Goal: Information Seeking & Learning: Learn about a topic

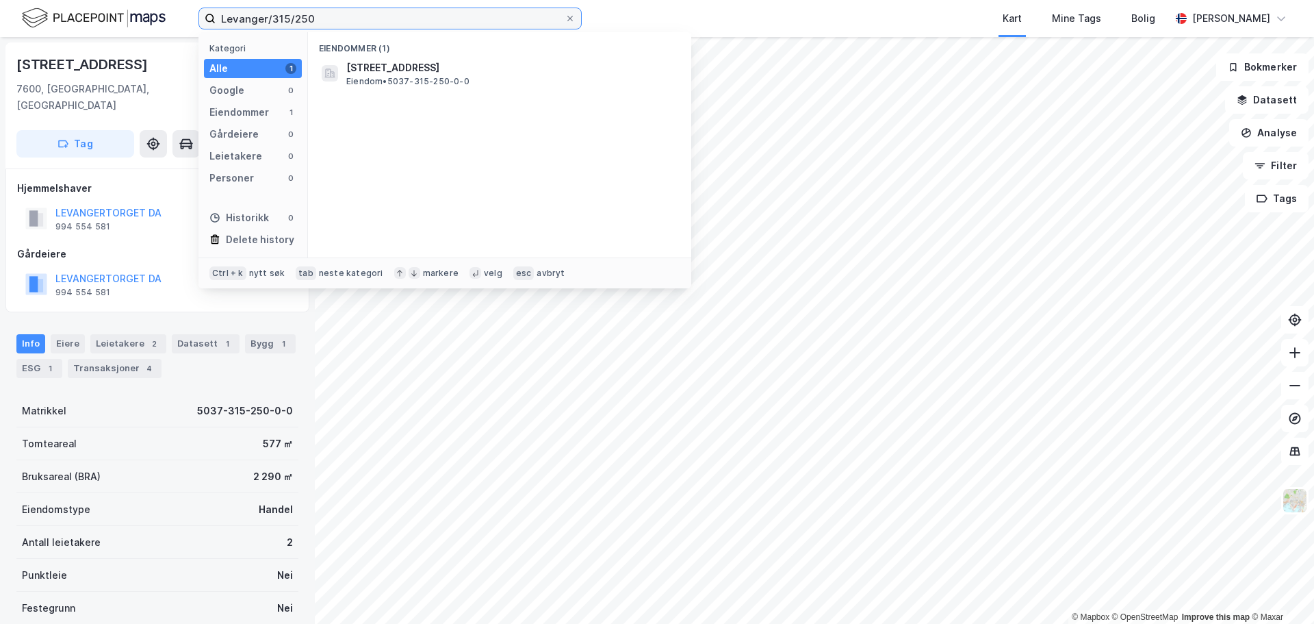
drag, startPoint x: 311, startPoint y: 16, endPoint x: 206, endPoint y: 17, distance: 104.7
click at [207, 17] on label "Levanger/315/250" at bounding box center [390, 19] width 383 height 22
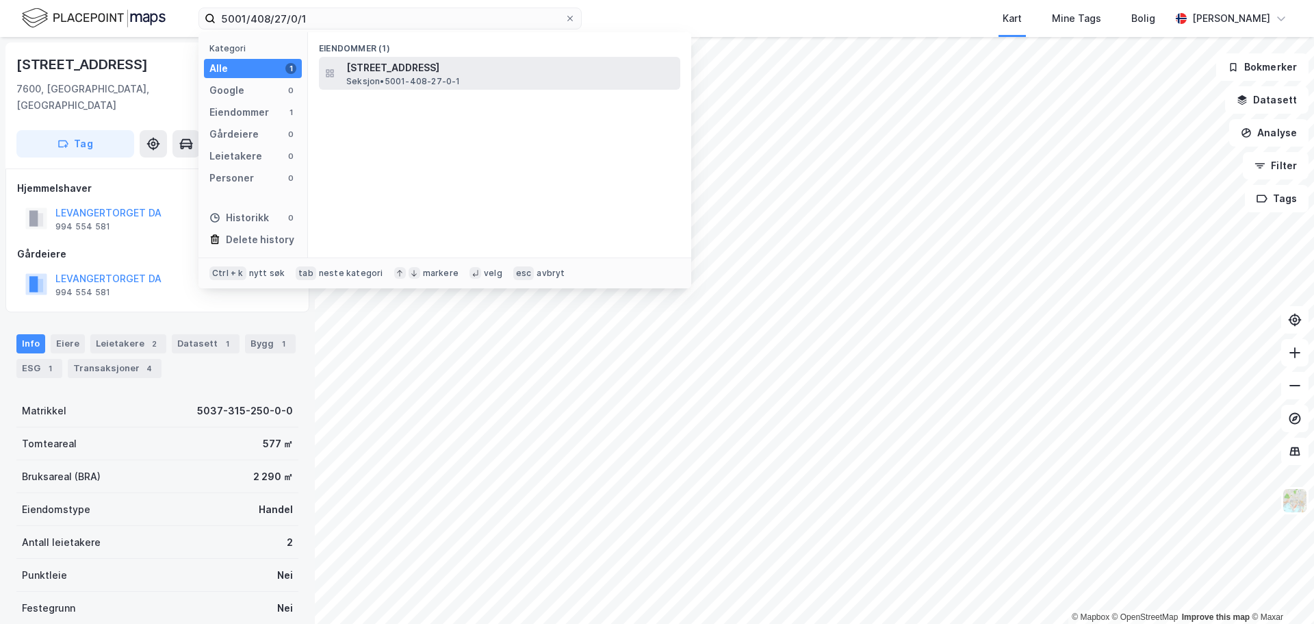
click at [506, 73] on span "[STREET_ADDRESS]" at bounding box center [510, 68] width 329 height 16
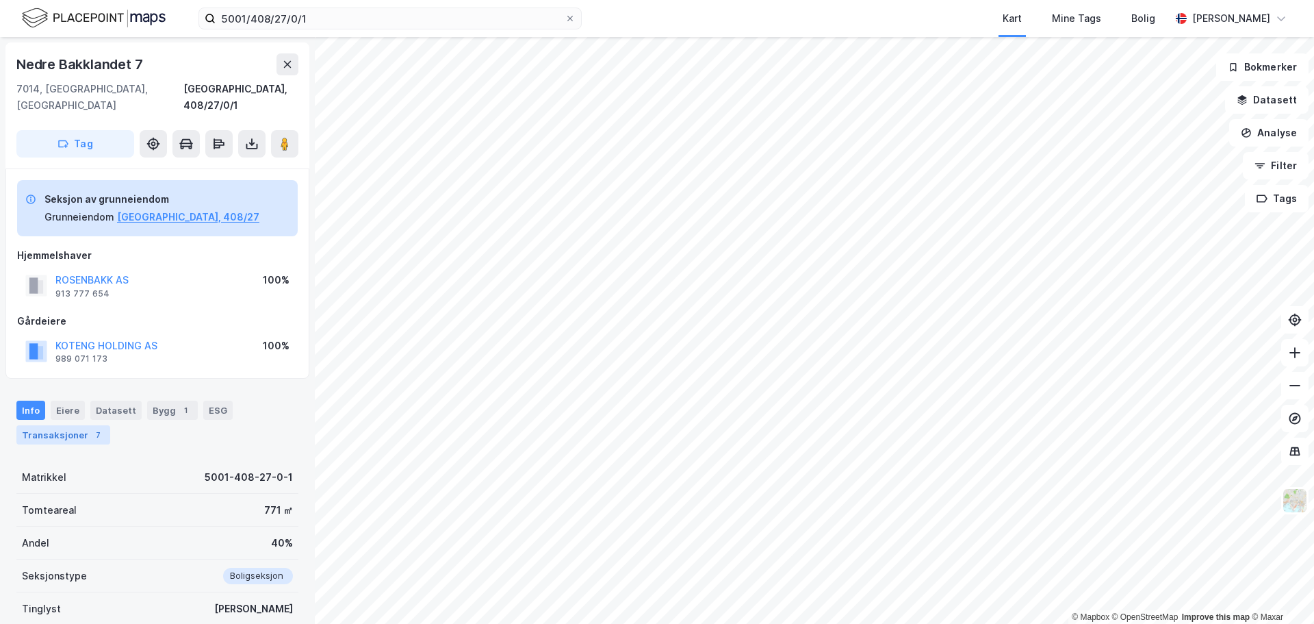
click at [58, 425] on div "Transaksjoner 7" at bounding box center [63, 434] width 94 height 19
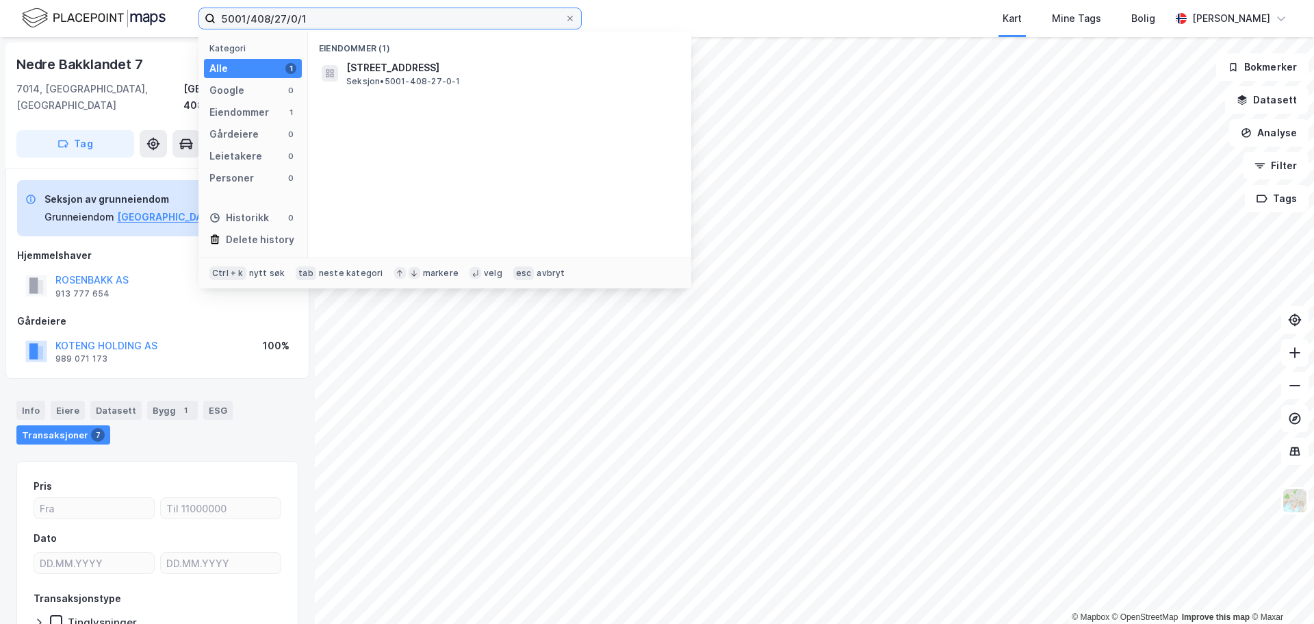
drag, startPoint x: 251, startPoint y: 16, endPoint x: 400, endPoint y: 21, distance: 149.3
click at [400, 21] on input "5001/408/27/0/1" at bounding box center [390, 18] width 349 height 21
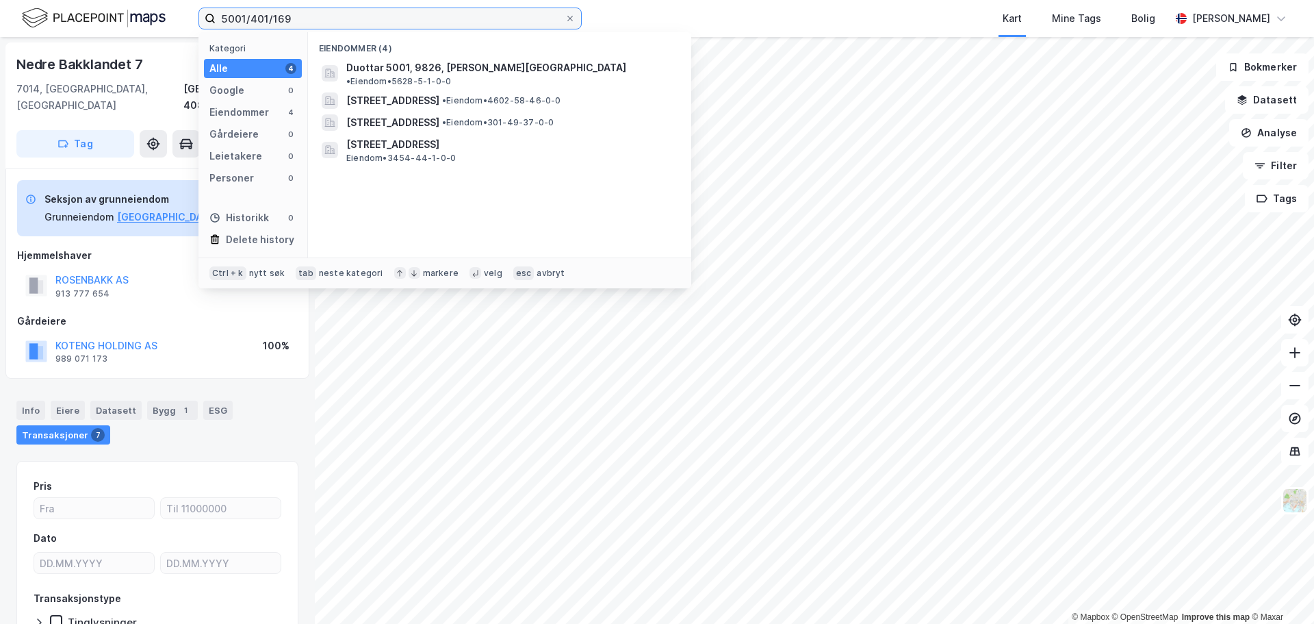
type input "5001/401/169"
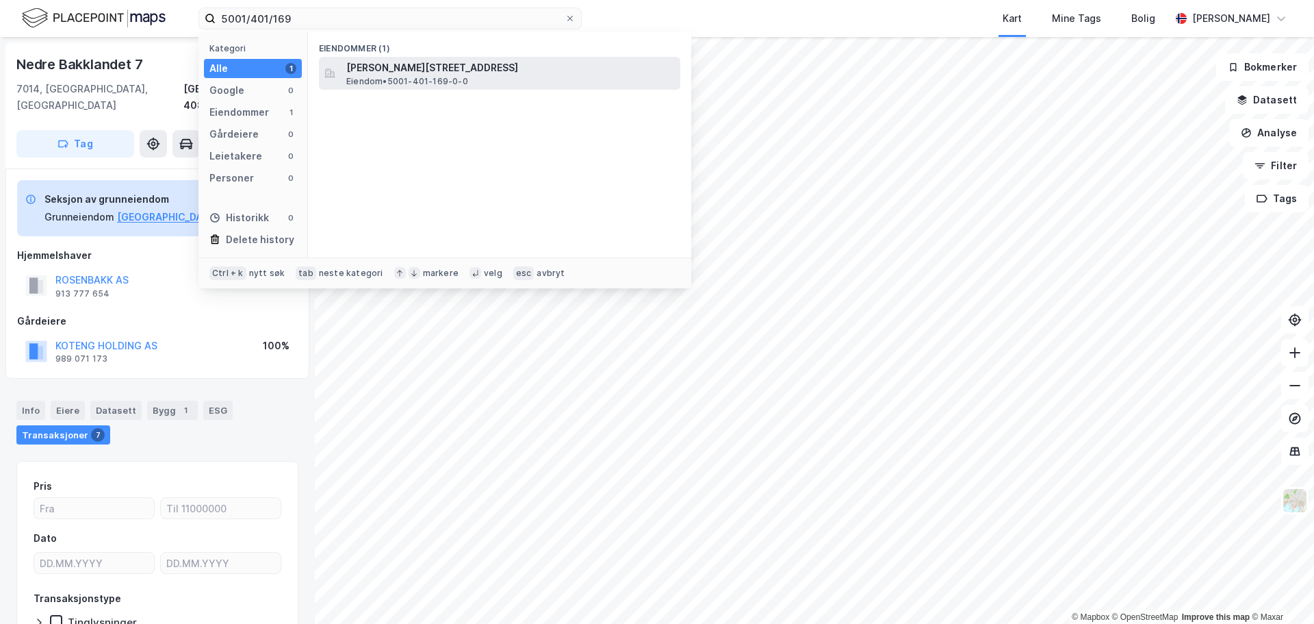
click at [539, 71] on span "[PERSON_NAME][STREET_ADDRESS]" at bounding box center [510, 68] width 329 height 16
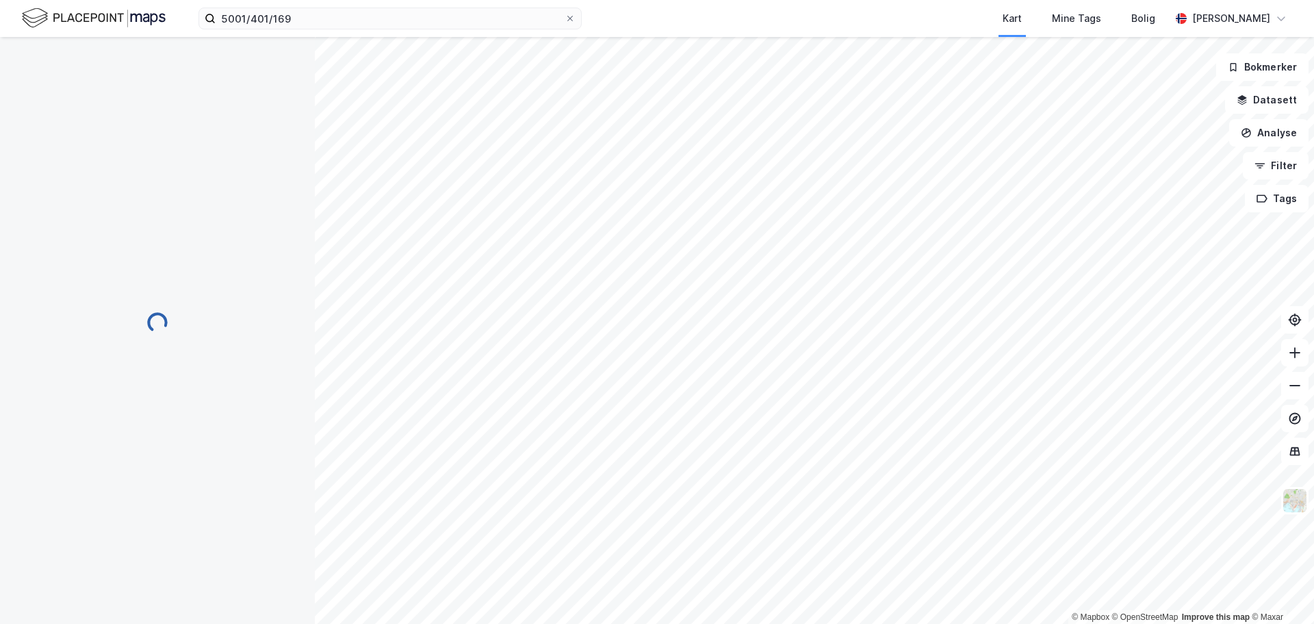
scroll to position [9, 0]
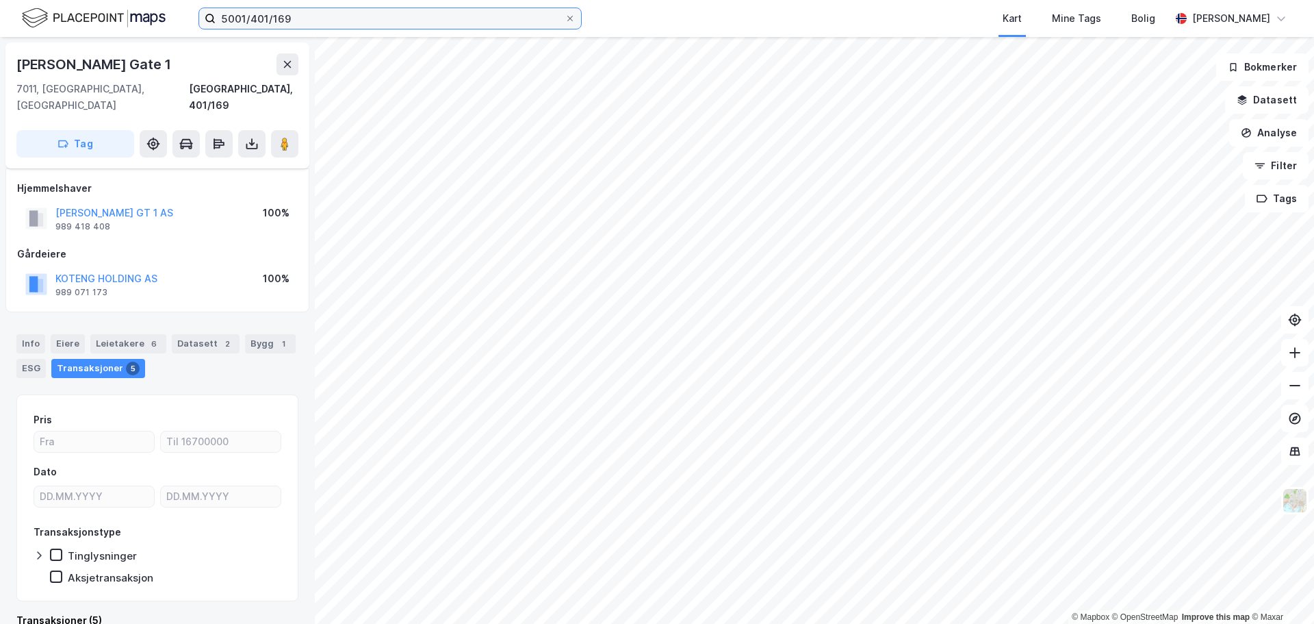
scroll to position [9, 0]
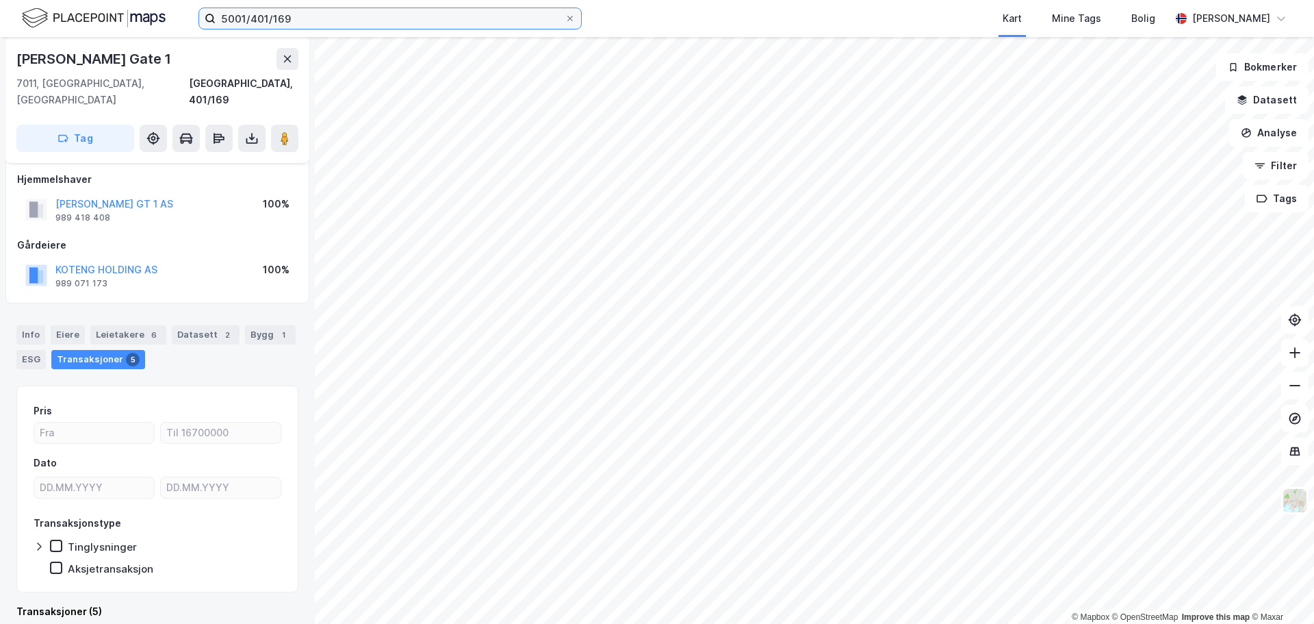
drag, startPoint x: 0, startPoint y: 0, endPoint x: 5, endPoint y: -7, distance: 8.8
click at [5, 0] on html "5001/401/169 Kart Mine Tags Bolig Webjørn Saur © Mapbox © OpenStreetMap Improve…" at bounding box center [657, 312] width 1314 height 624
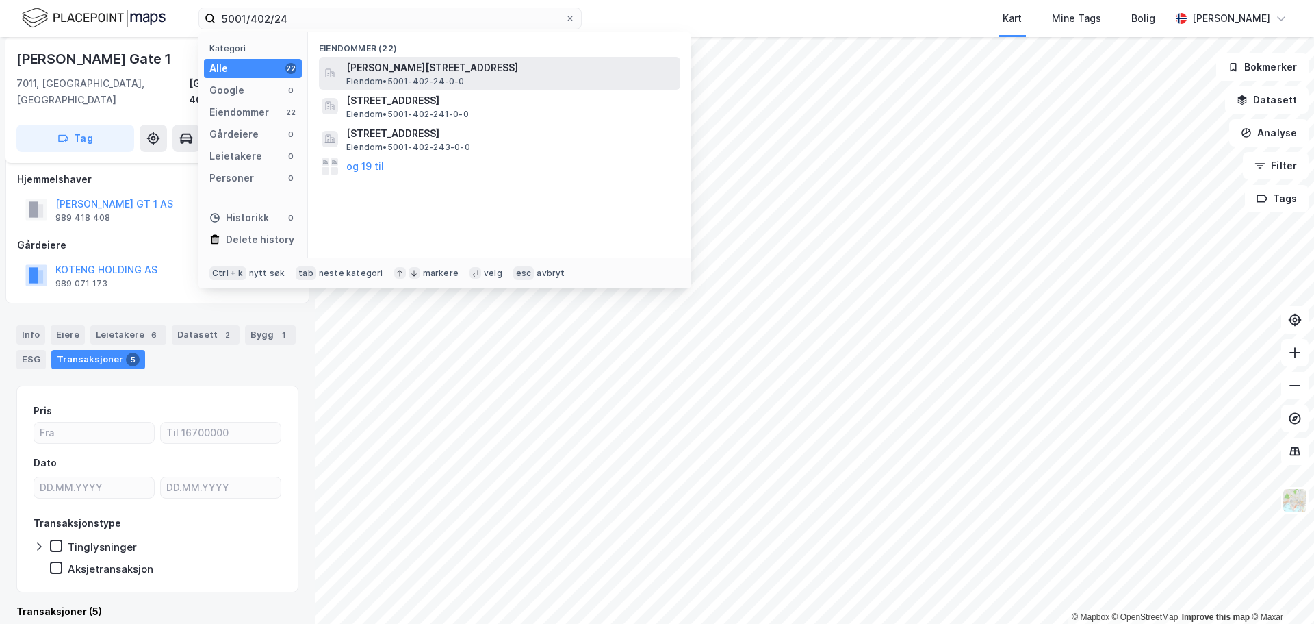
click at [383, 67] on span "[PERSON_NAME][STREET_ADDRESS]" at bounding box center [510, 68] width 329 height 16
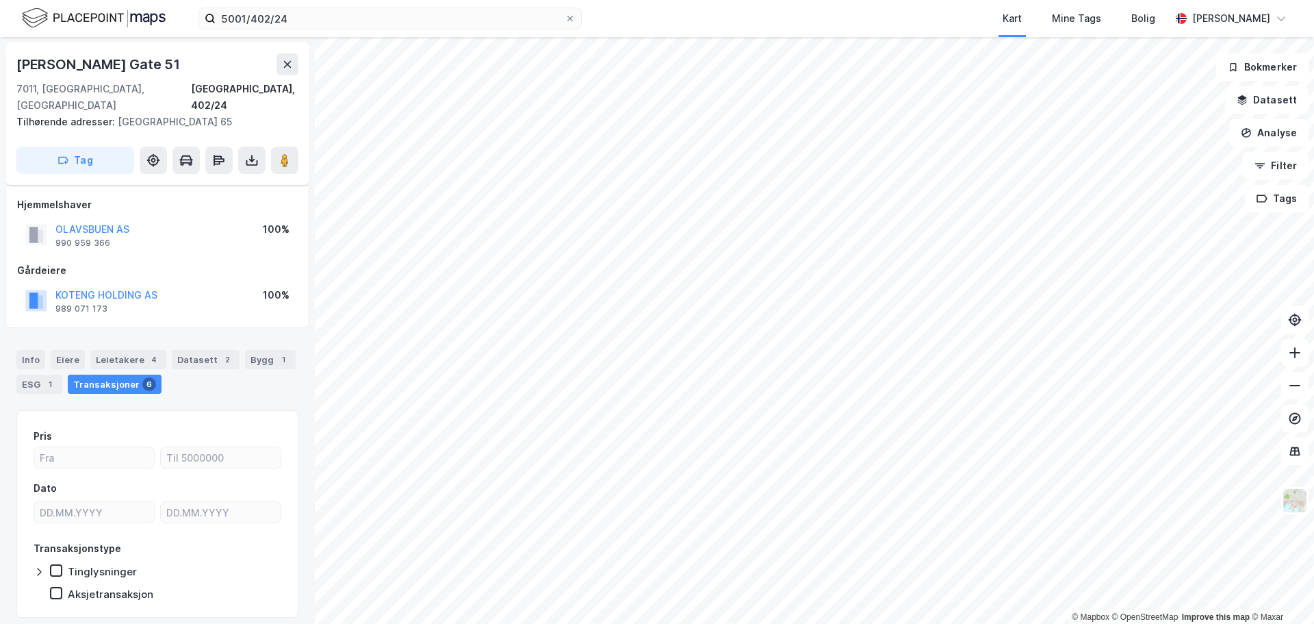
scroll to position [9, 0]
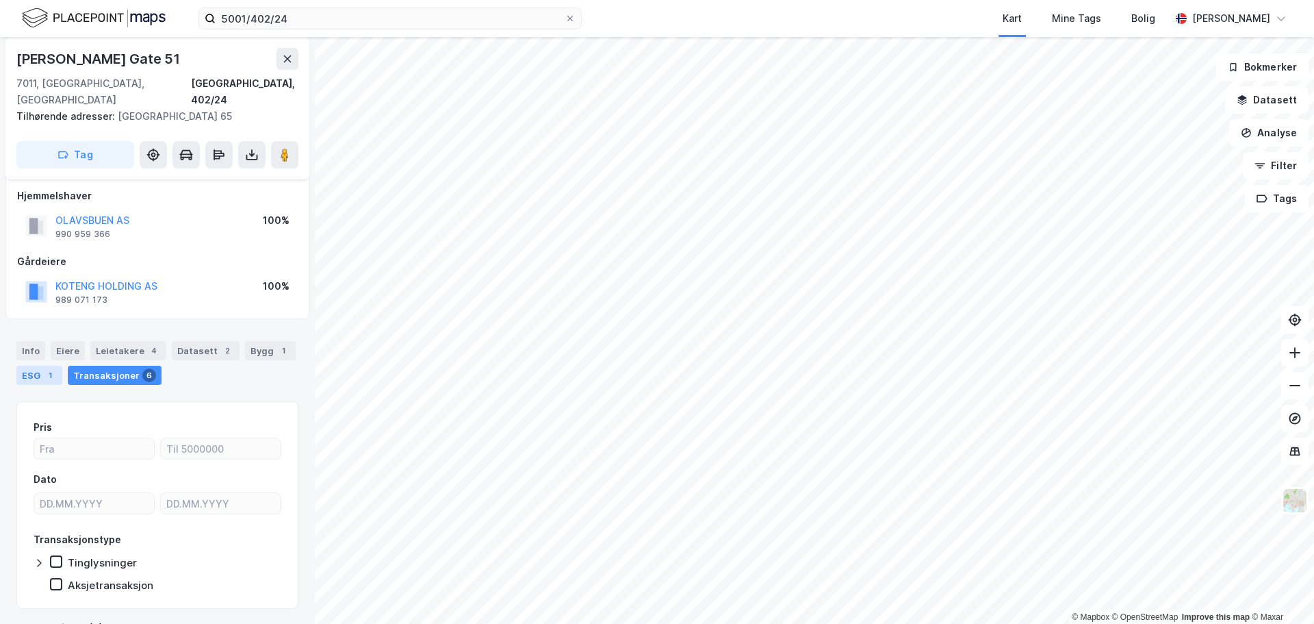
click at [39, 366] on div "ESG 1" at bounding box center [39, 375] width 46 height 19
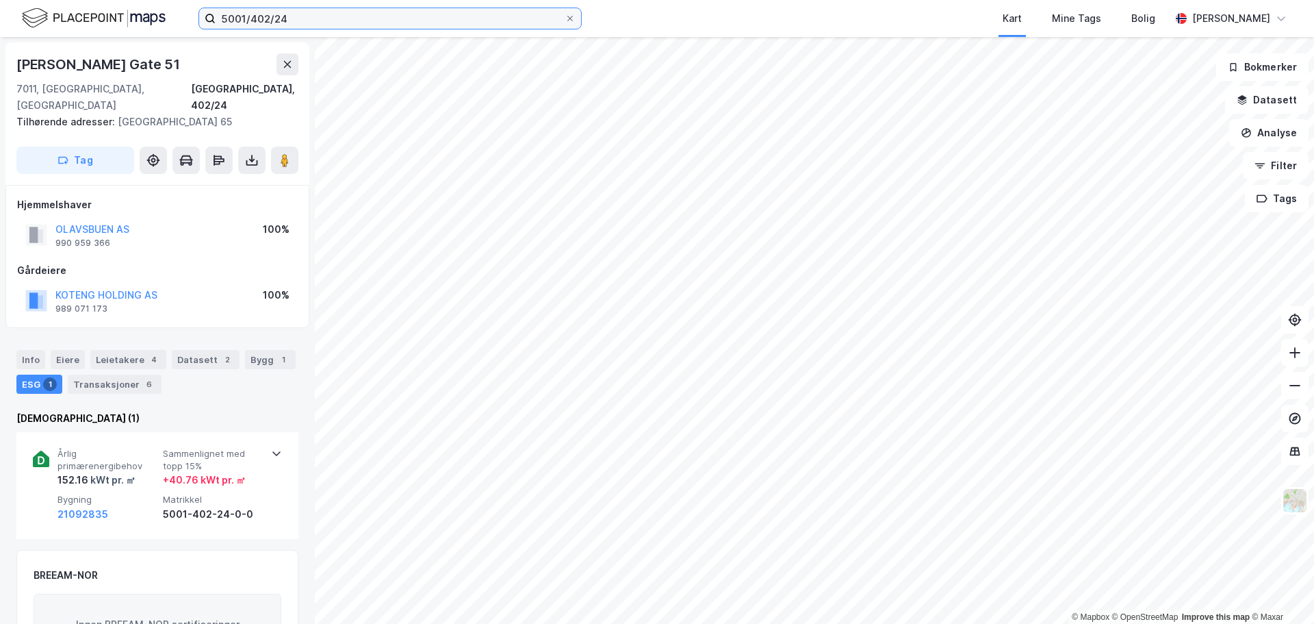
click at [292, 15] on input "5001/402/24" at bounding box center [390, 18] width 349 height 21
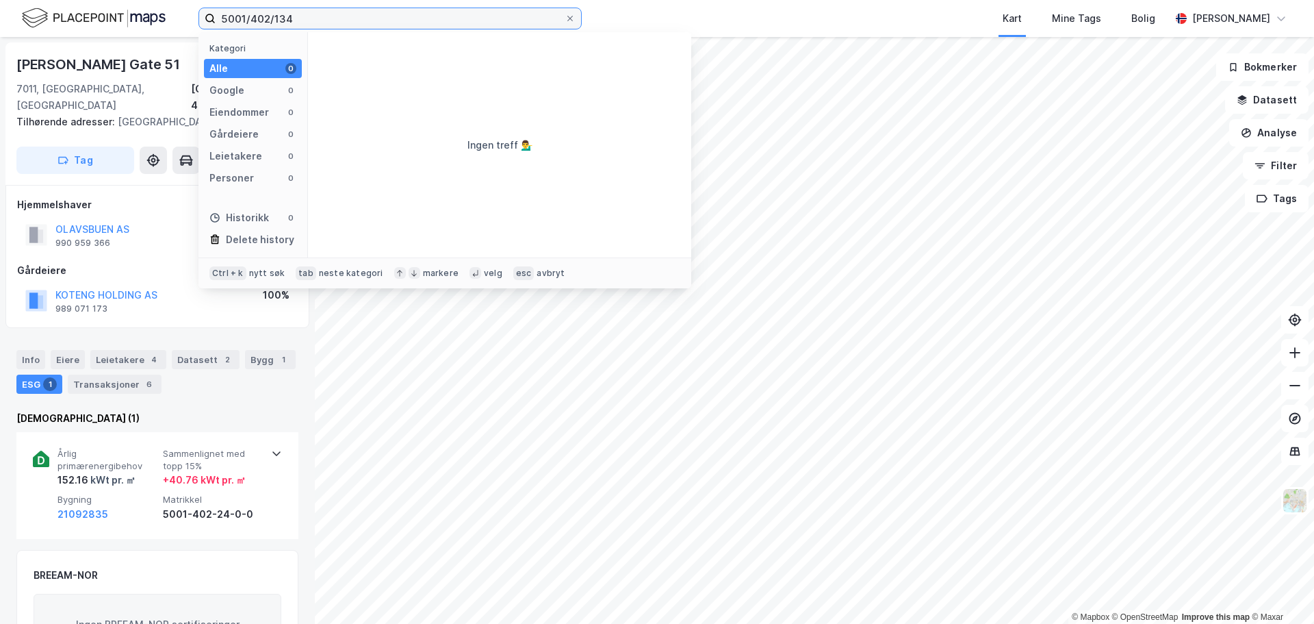
click at [303, 16] on input "5001/402/134" at bounding box center [390, 18] width 349 height 21
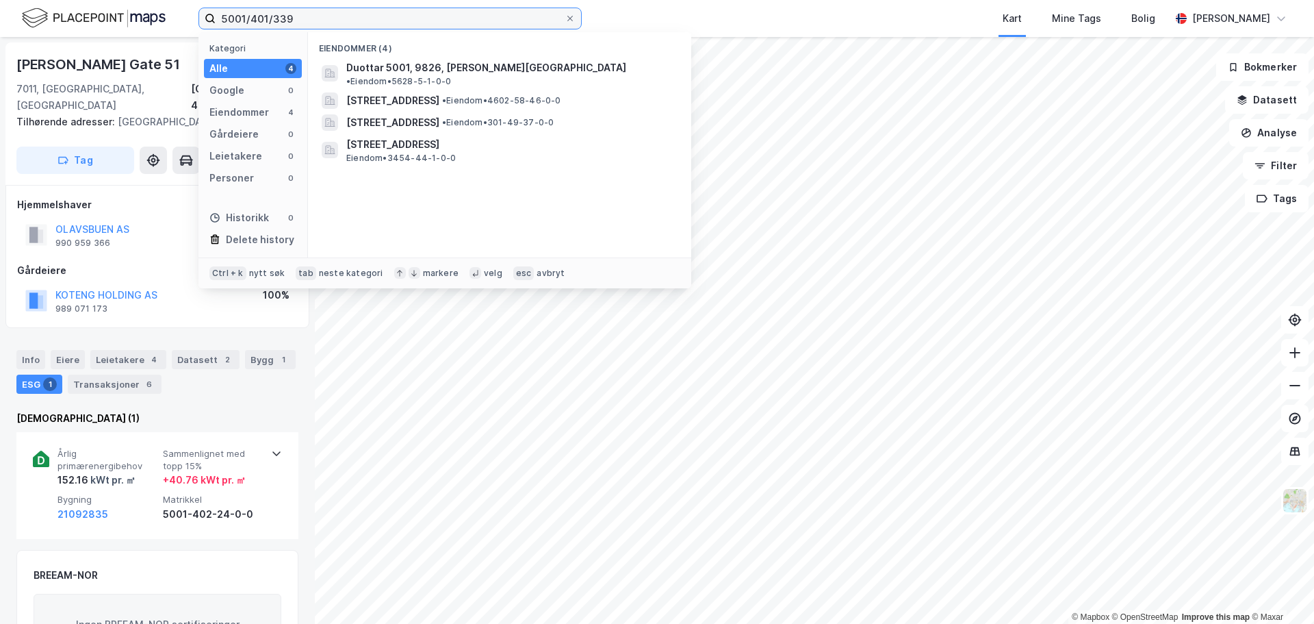
type input "5001/401/339"
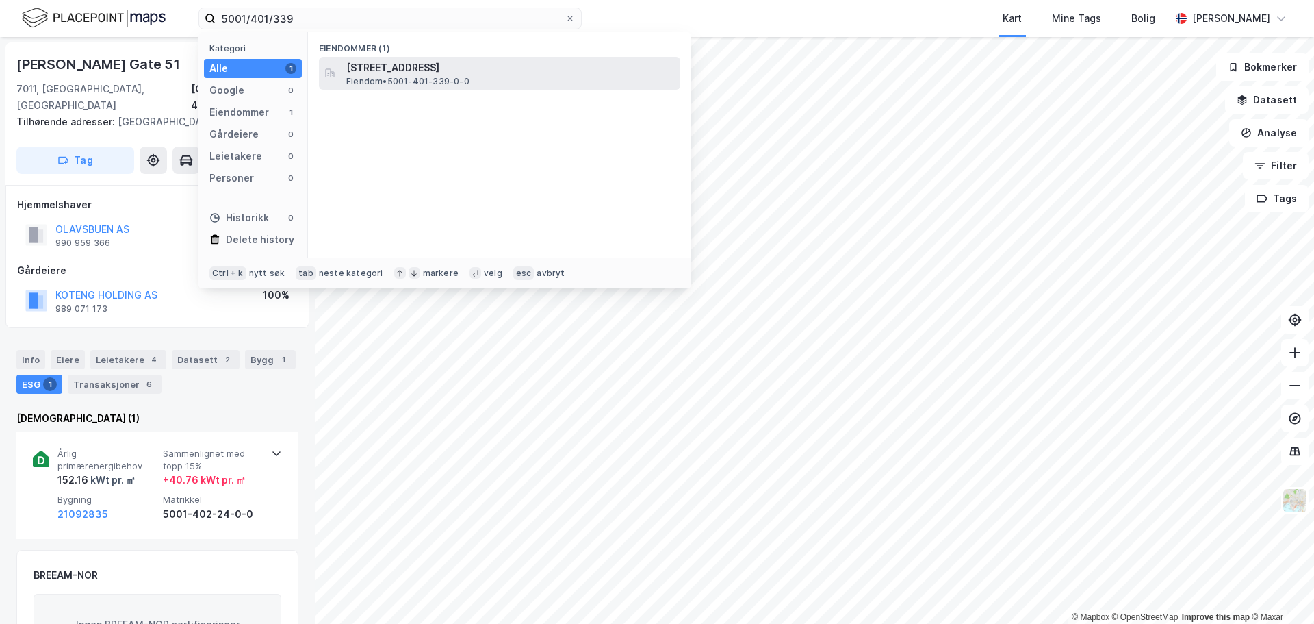
click at [427, 76] on span "Eiendom • 5001-401-339-0-0" at bounding box center [407, 81] width 123 height 11
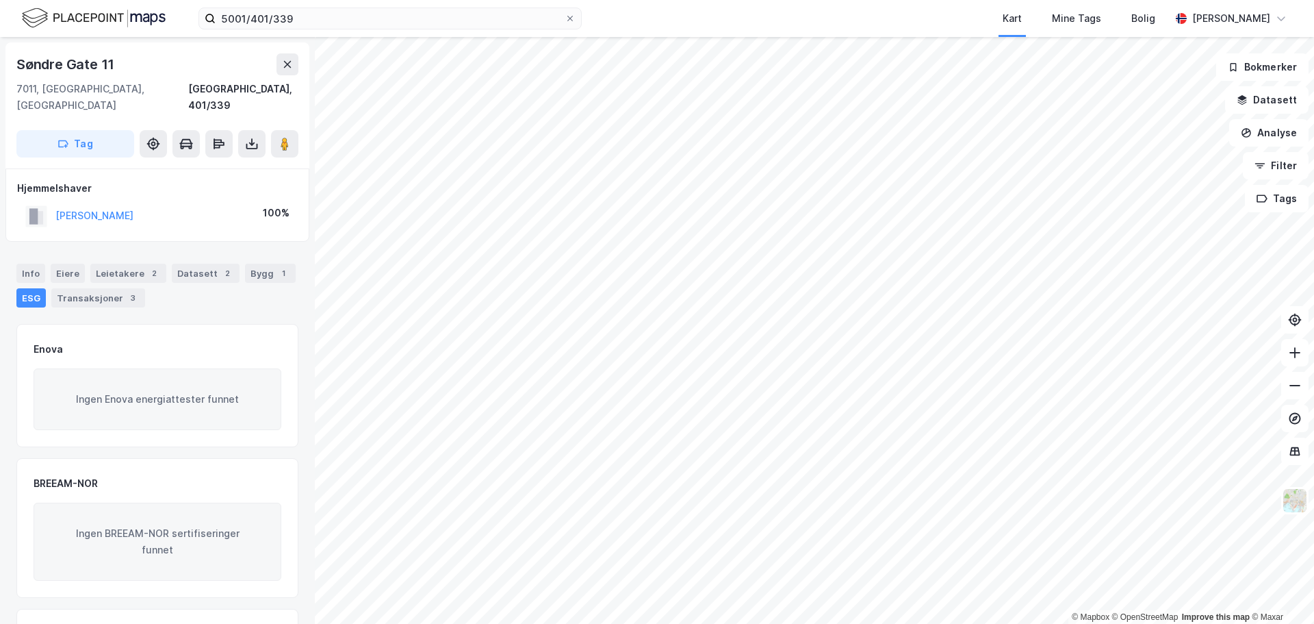
click at [27, 288] on div "ESG" at bounding box center [30, 297] width 29 height 19
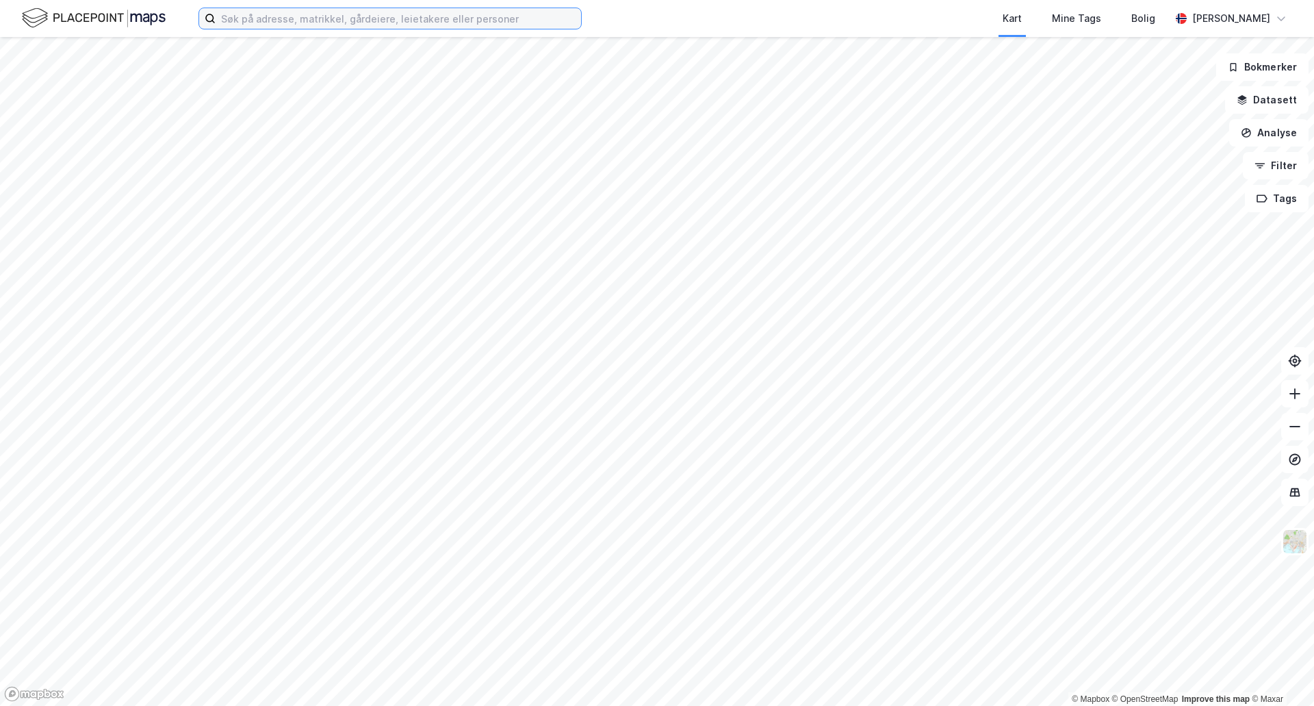
click at [264, 16] on input at bounding box center [399, 18] width 366 height 21
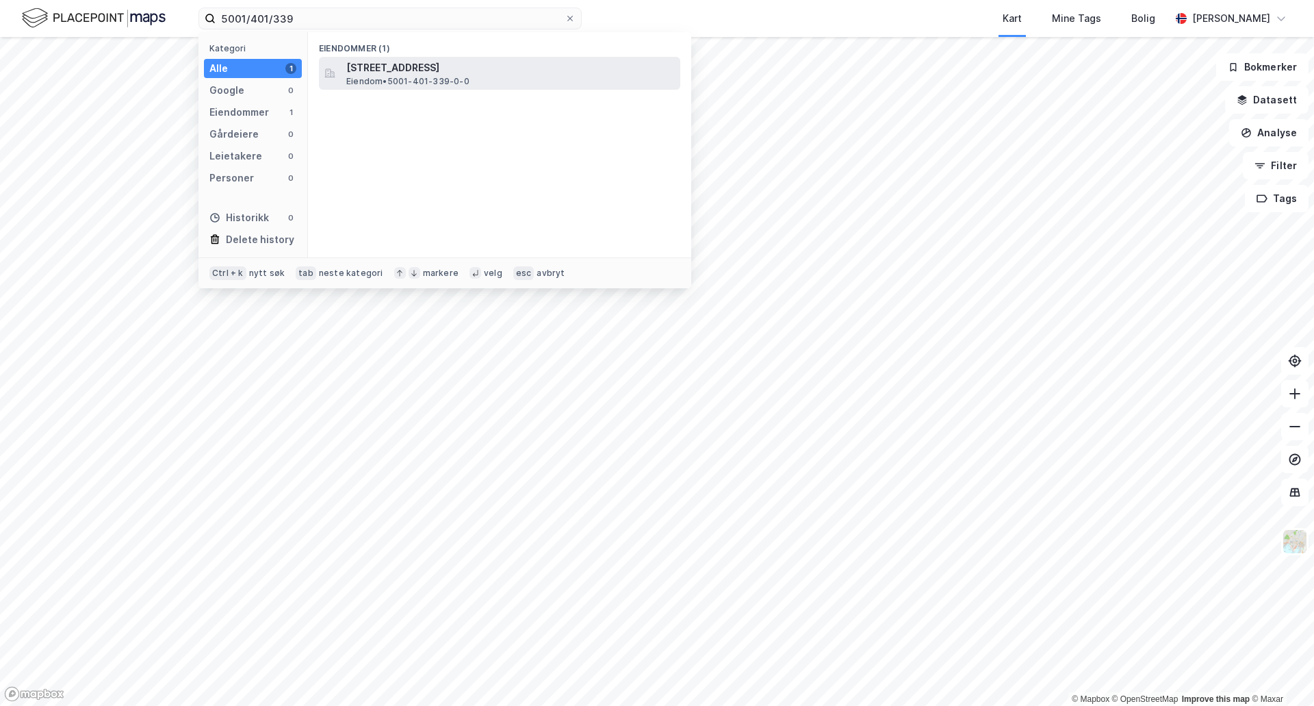
click at [363, 64] on span "[STREET_ADDRESS]" at bounding box center [510, 68] width 329 height 16
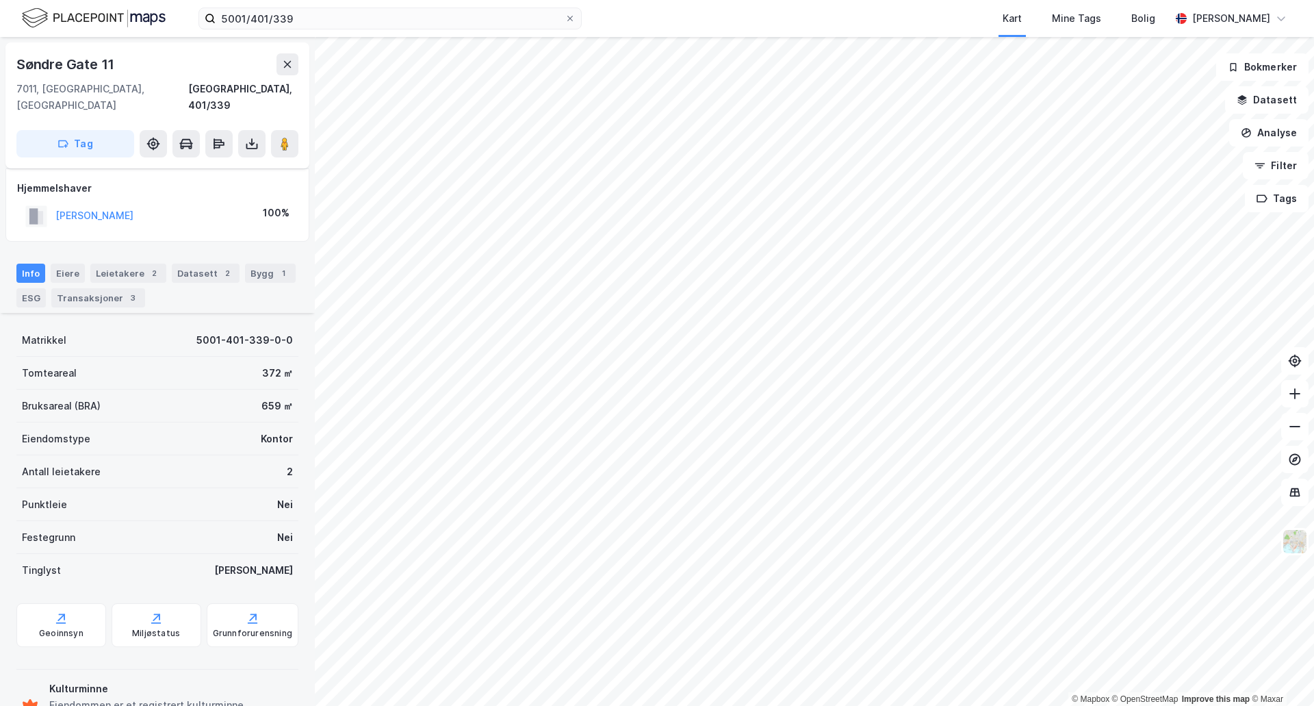
scroll to position [129, 0]
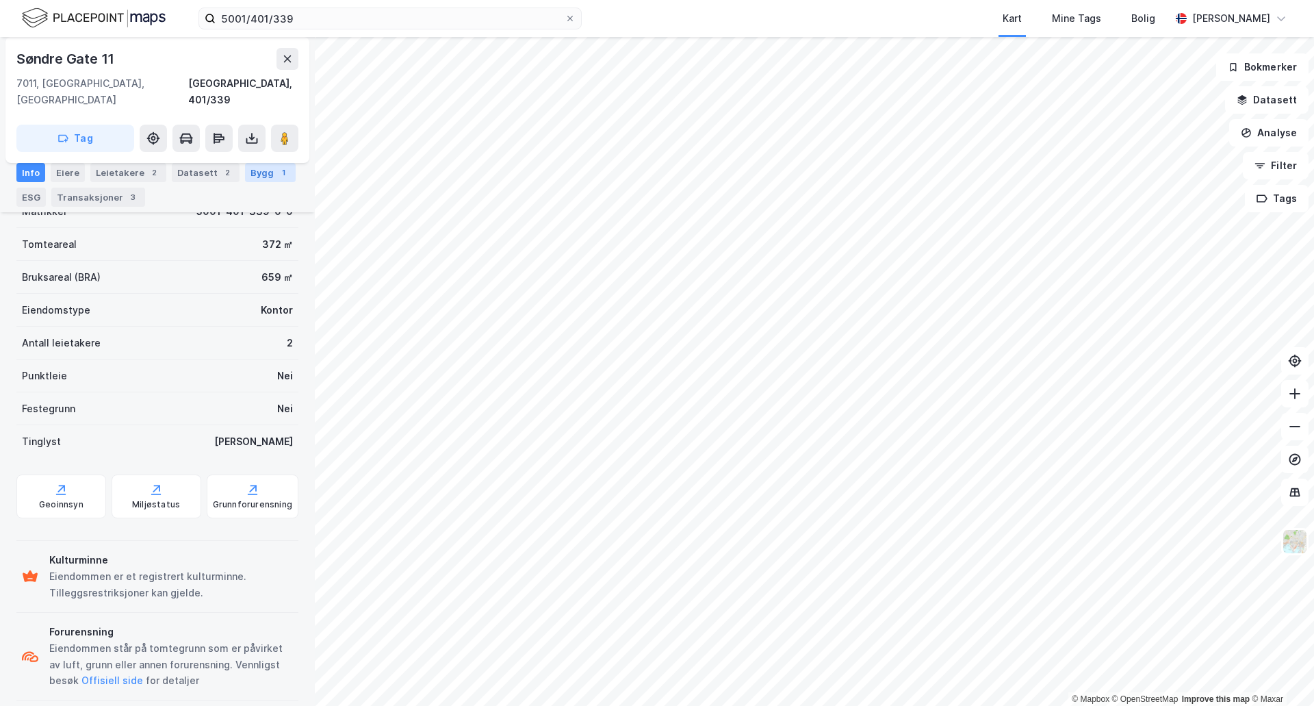
click at [255, 168] on div "Bygg 1" at bounding box center [270, 172] width 51 height 19
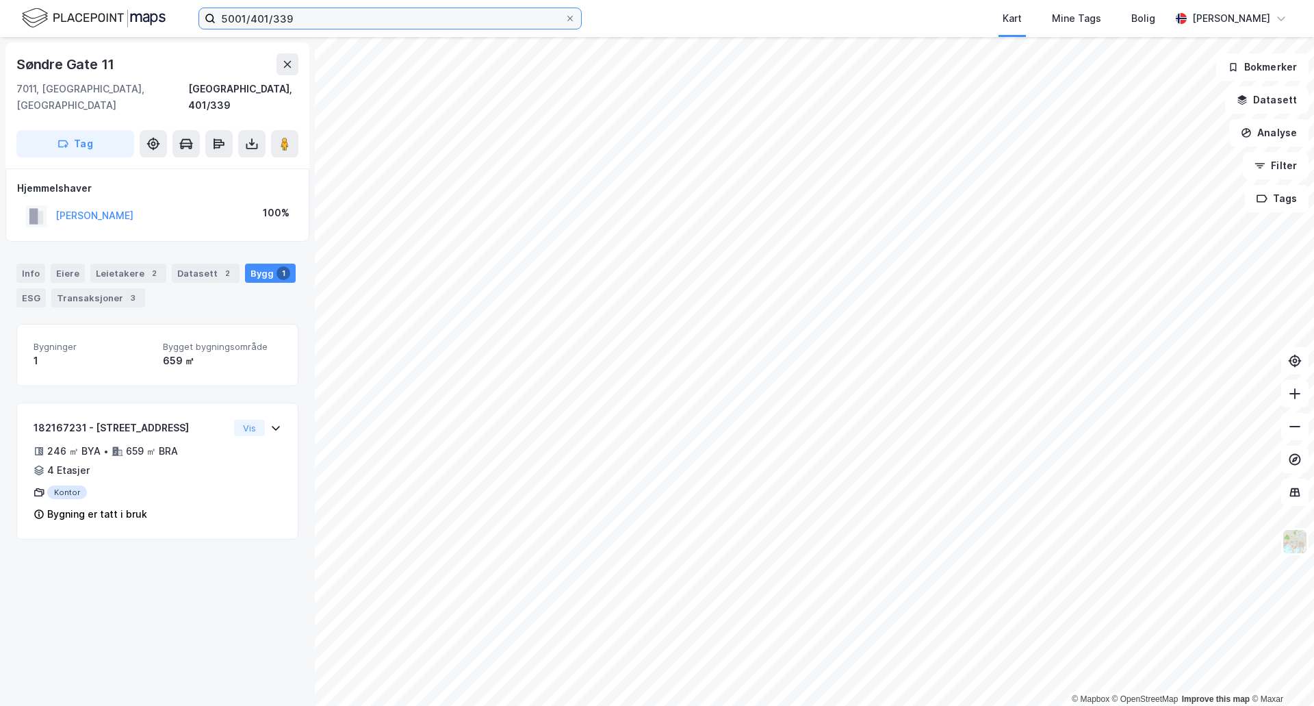
click at [304, 20] on input "5001/401/339" at bounding box center [390, 18] width 349 height 21
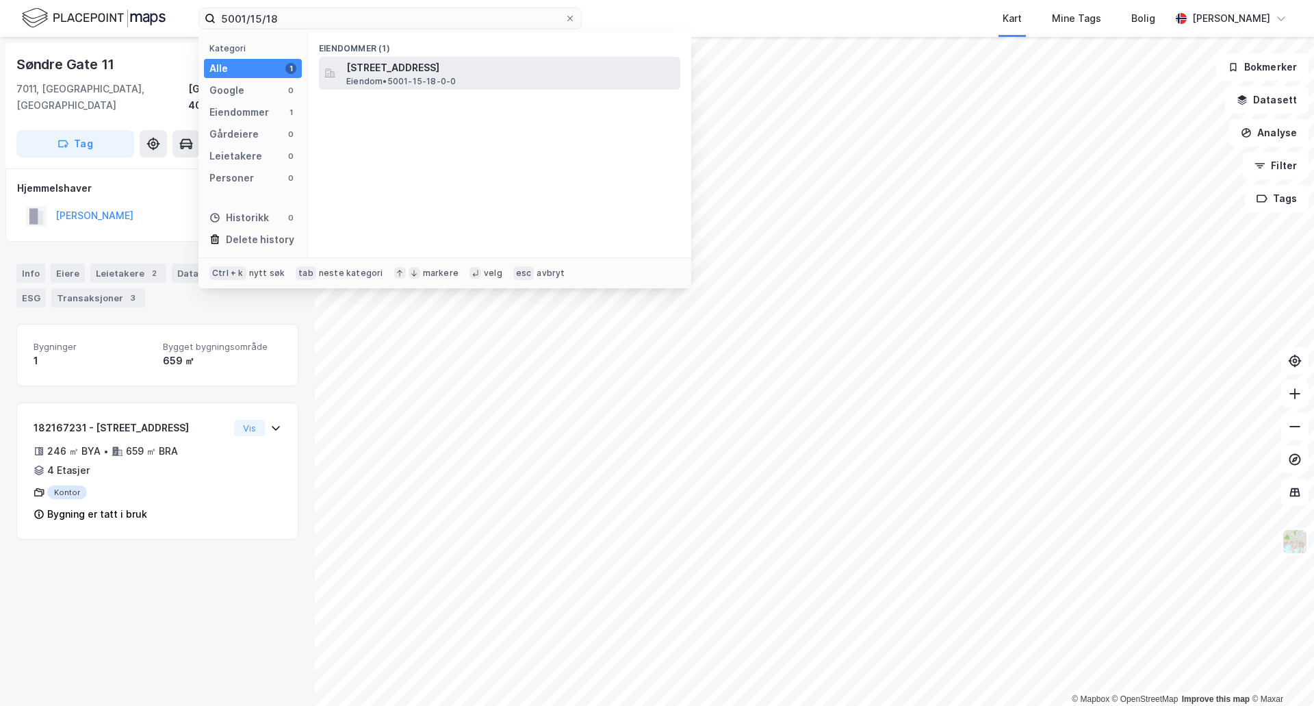
click at [393, 64] on span "[STREET_ADDRESS]" at bounding box center [510, 68] width 329 height 16
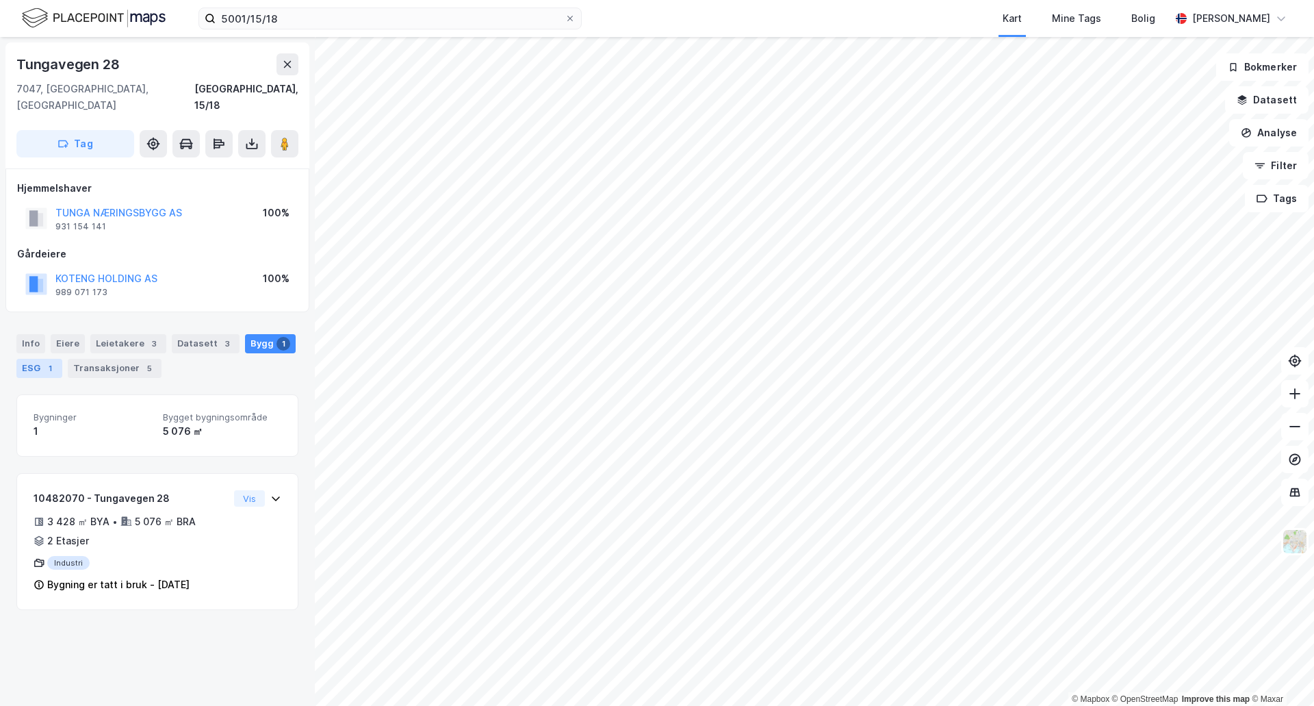
click at [24, 359] on div "ESG 1" at bounding box center [39, 368] width 46 height 19
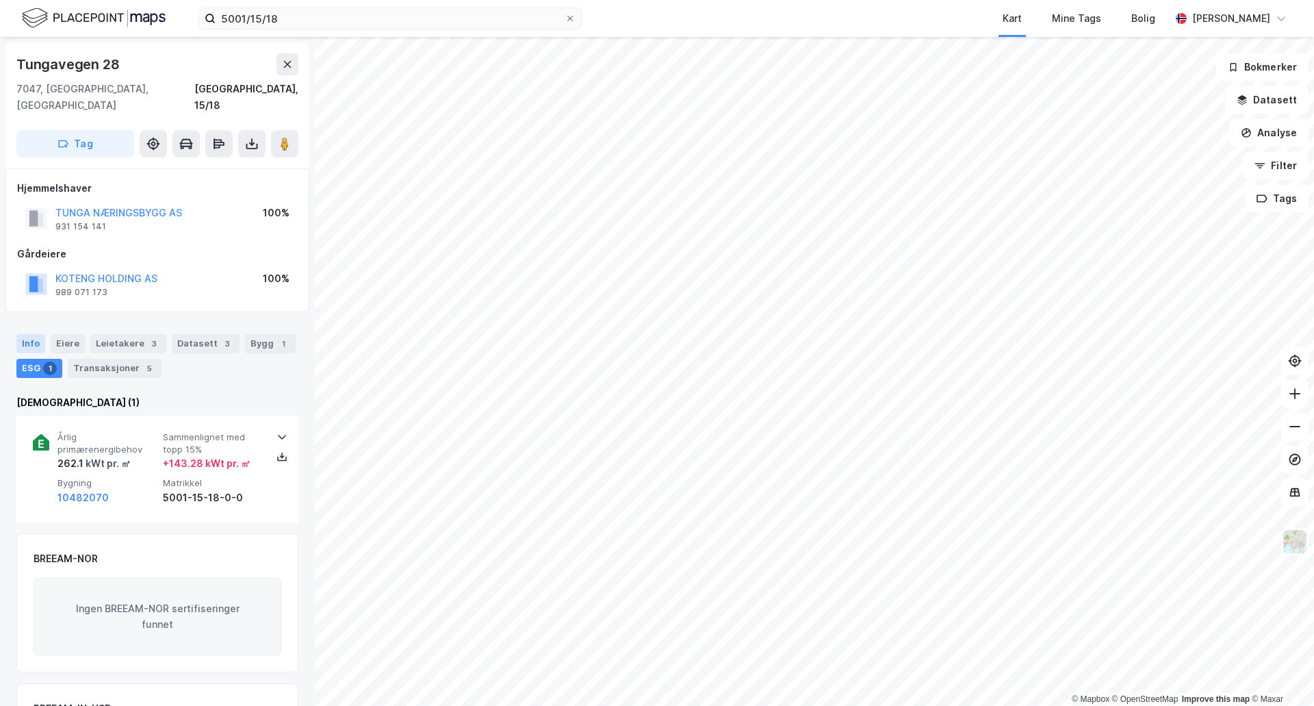
click at [34, 334] on div "Info" at bounding box center [30, 343] width 29 height 19
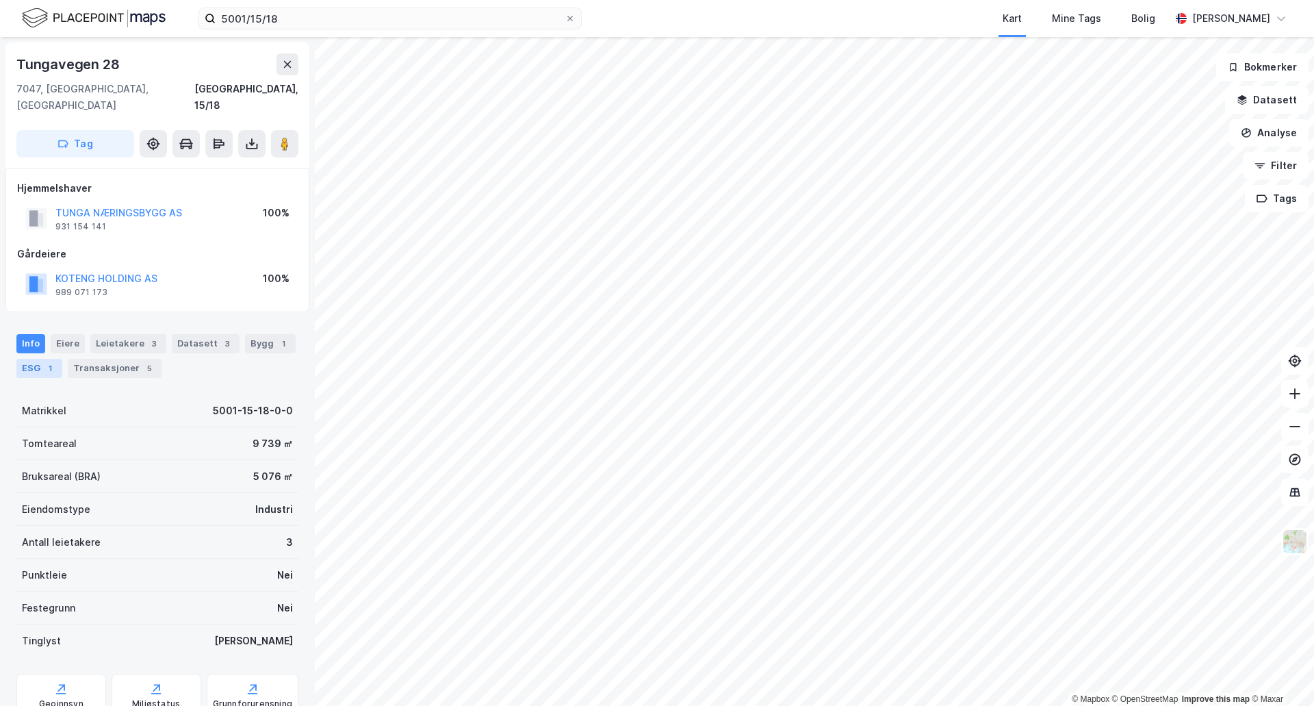
click at [45, 361] on div "1" at bounding box center [50, 368] width 14 height 14
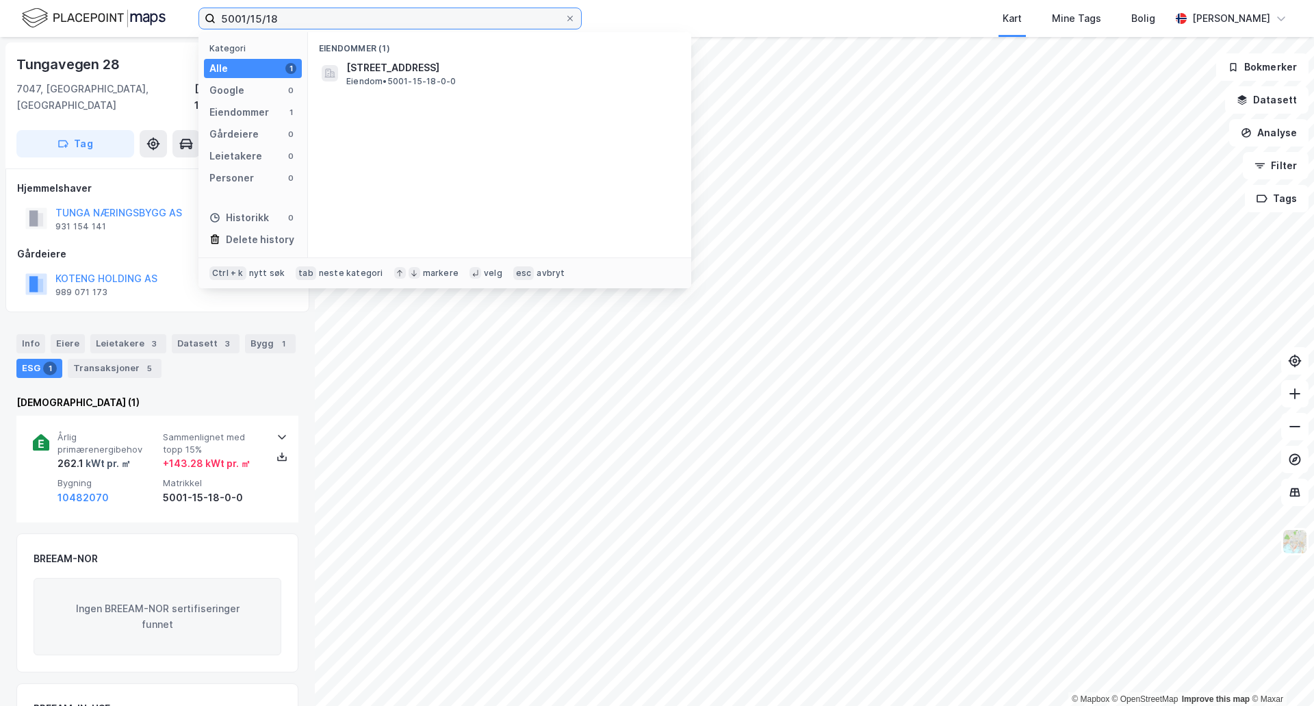
drag, startPoint x: 292, startPoint y: 14, endPoint x: 125, endPoint y: 23, distance: 167.9
click at [125, 23] on div "5001/15/18 Kategori Alle 1 Google 0 Eiendommer 1 Gårdeiere 0 Leietakere 0 Perso…" at bounding box center [657, 18] width 1314 height 37
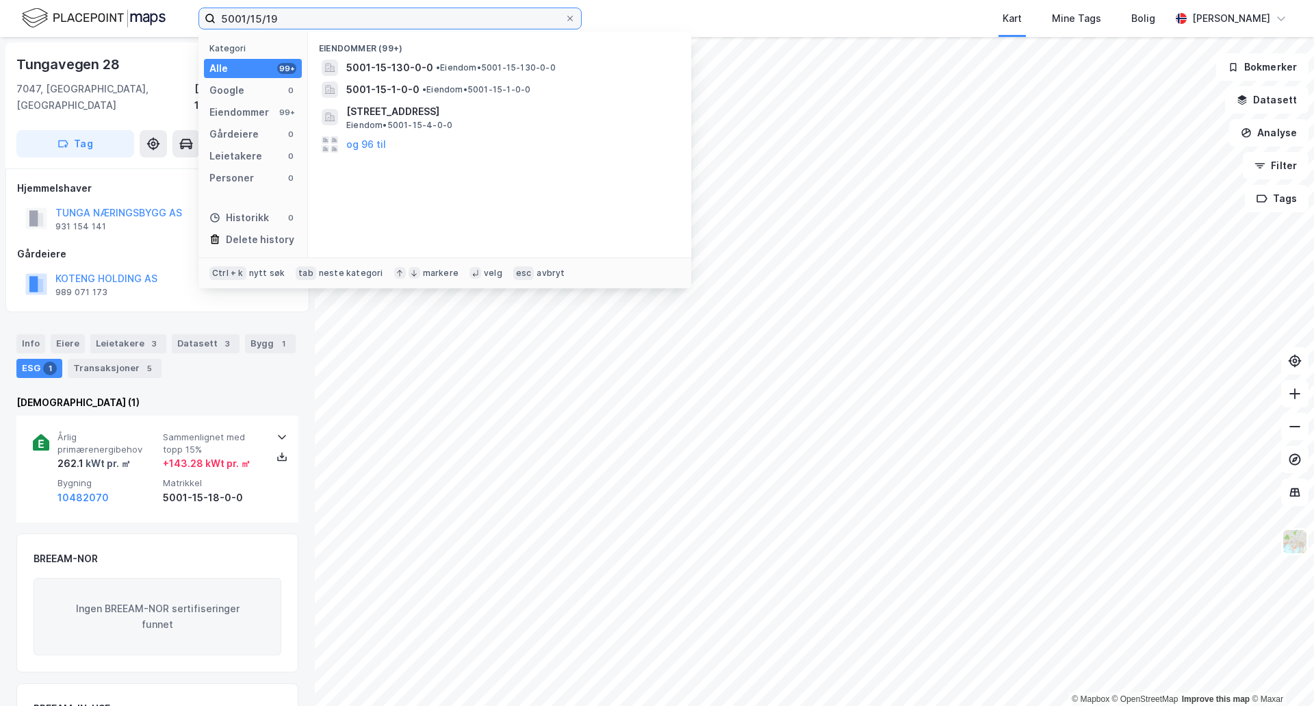
type input "5001/15/19"
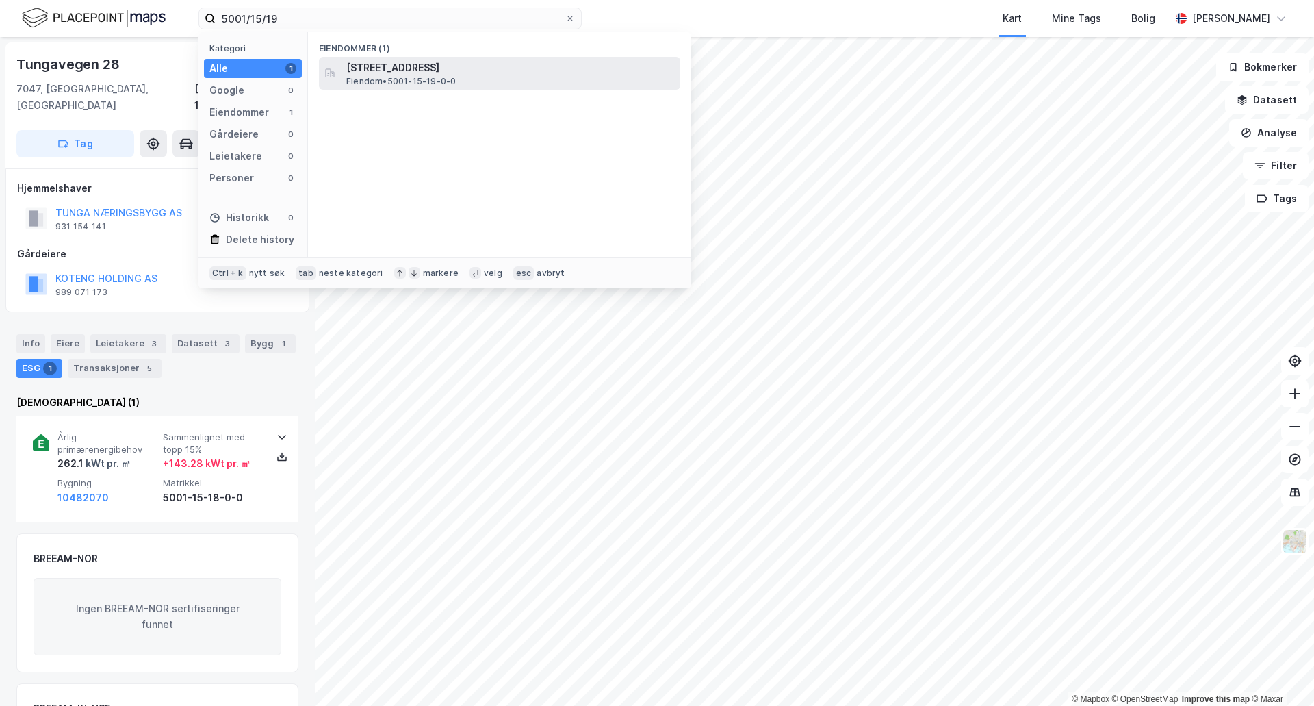
click at [398, 71] on span "[STREET_ADDRESS]" at bounding box center [510, 68] width 329 height 16
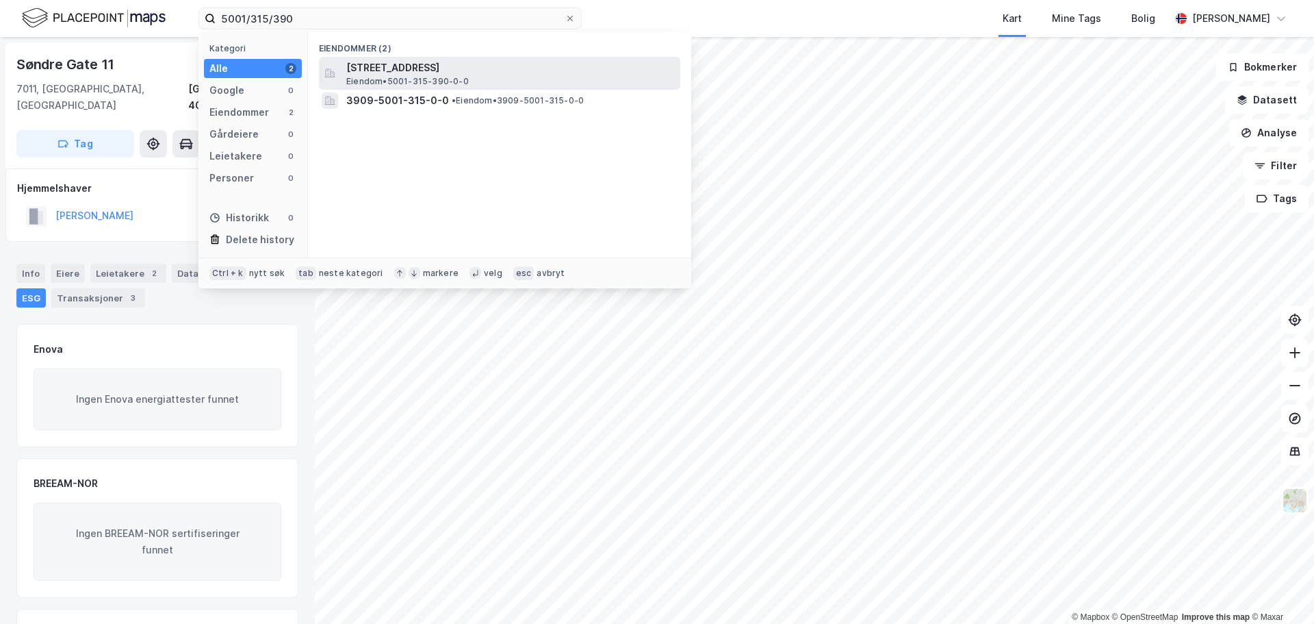
click at [425, 71] on span "[STREET_ADDRESS]" at bounding box center [510, 68] width 329 height 16
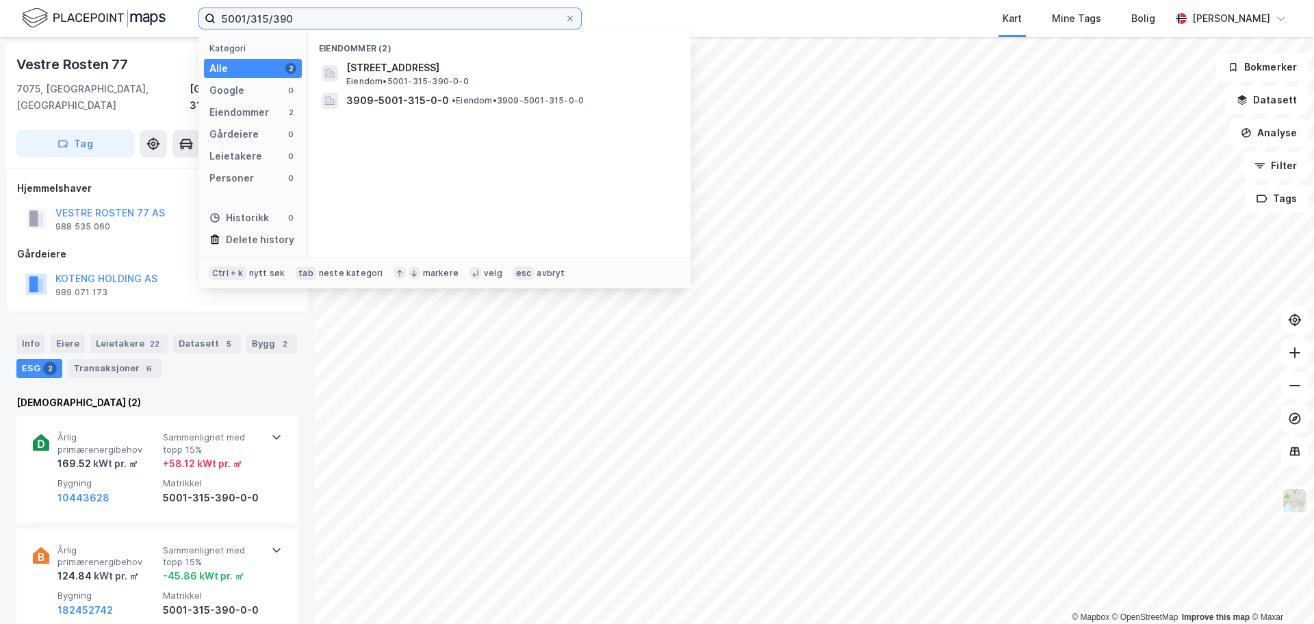
click at [346, 16] on input "5001/315/390" at bounding box center [390, 18] width 349 height 21
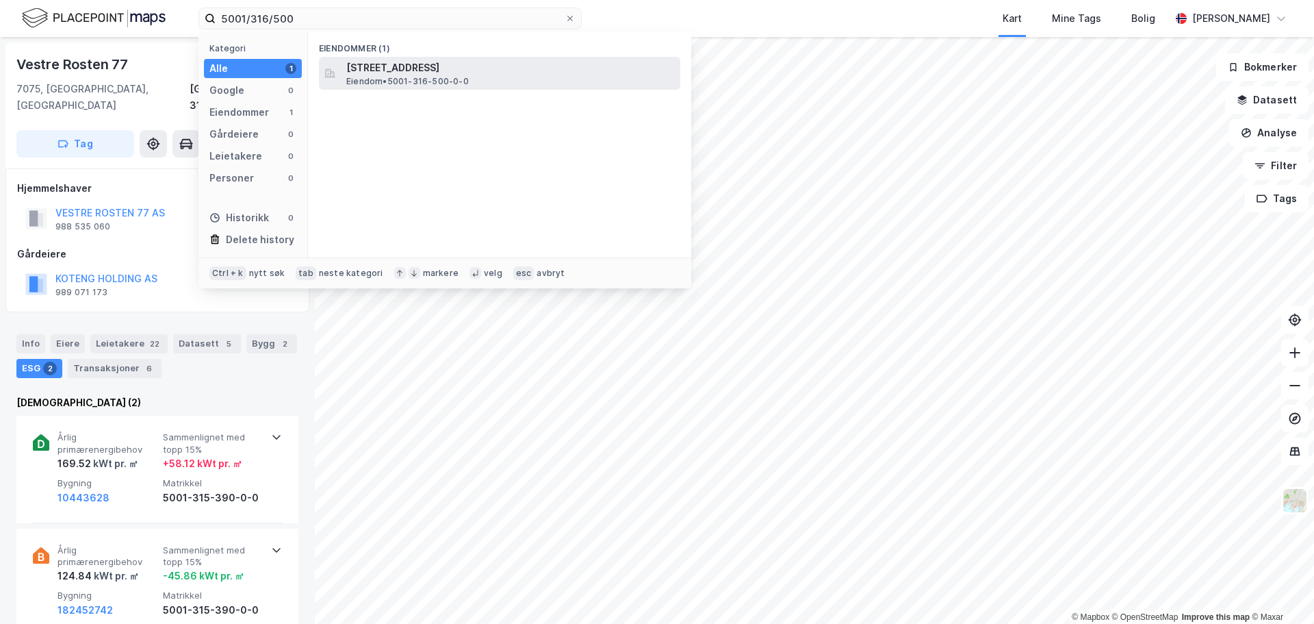
click at [422, 65] on span "[STREET_ADDRESS]" at bounding box center [510, 68] width 329 height 16
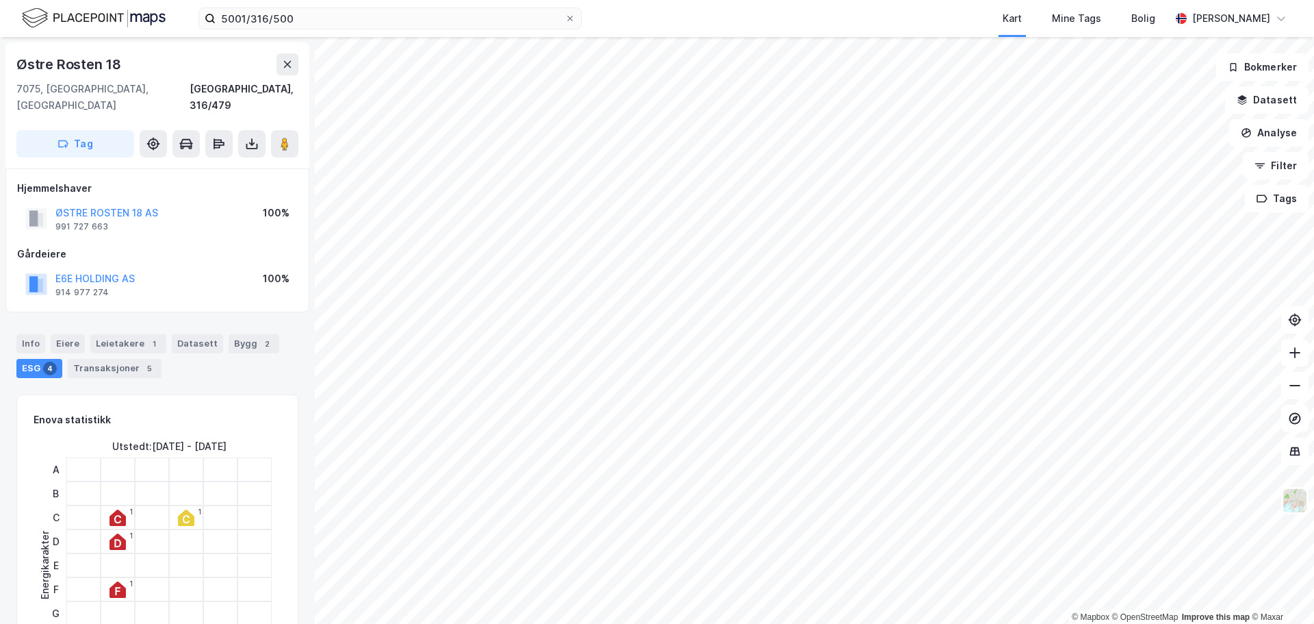
scroll to position [9, 0]
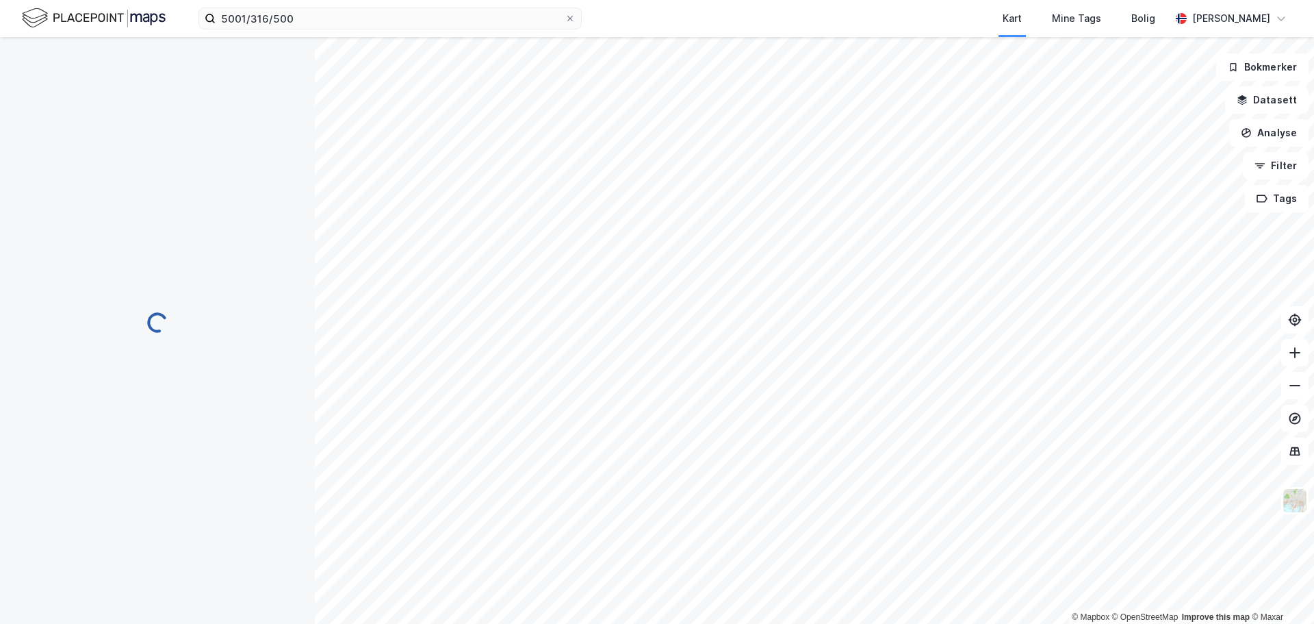
scroll to position [9, 0]
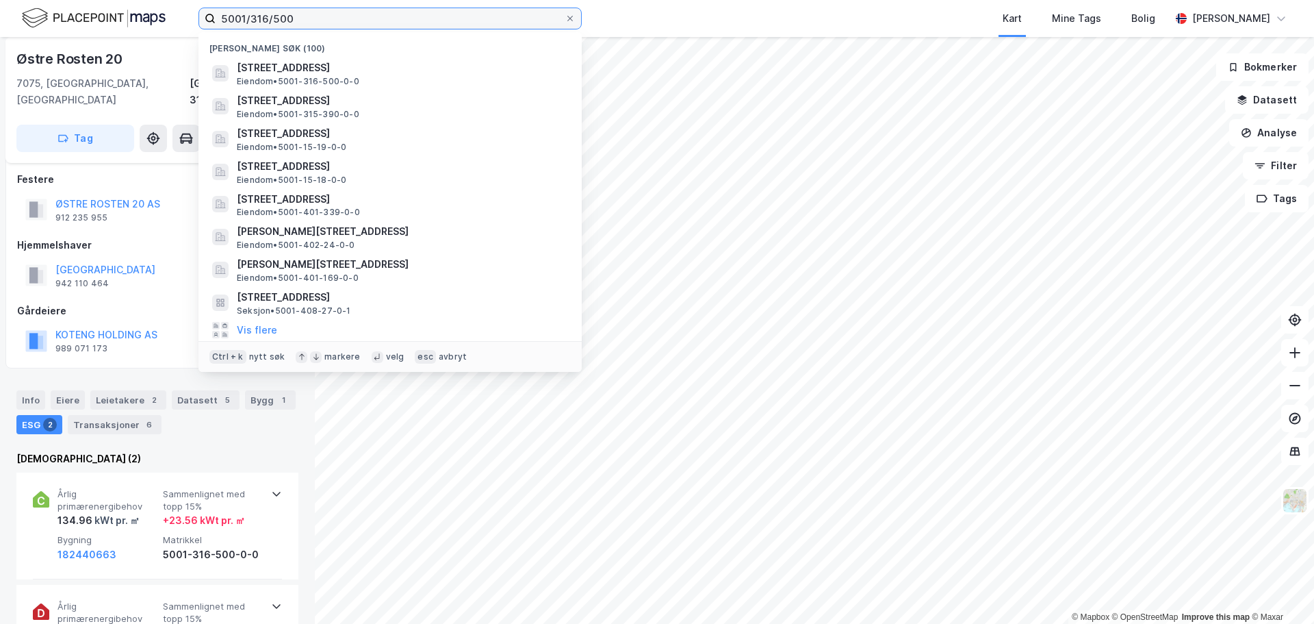
drag, startPoint x: 257, startPoint y: 18, endPoint x: 364, endPoint y: 34, distance: 107.9
click at [364, 29] on div "5001/316/500 Nylige søk (100) [GEOGRAPHIC_DATA] 20, 7075, [GEOGRAPHIC_DATA], [G…" at bounding box center [390, 19] width 383 height 22
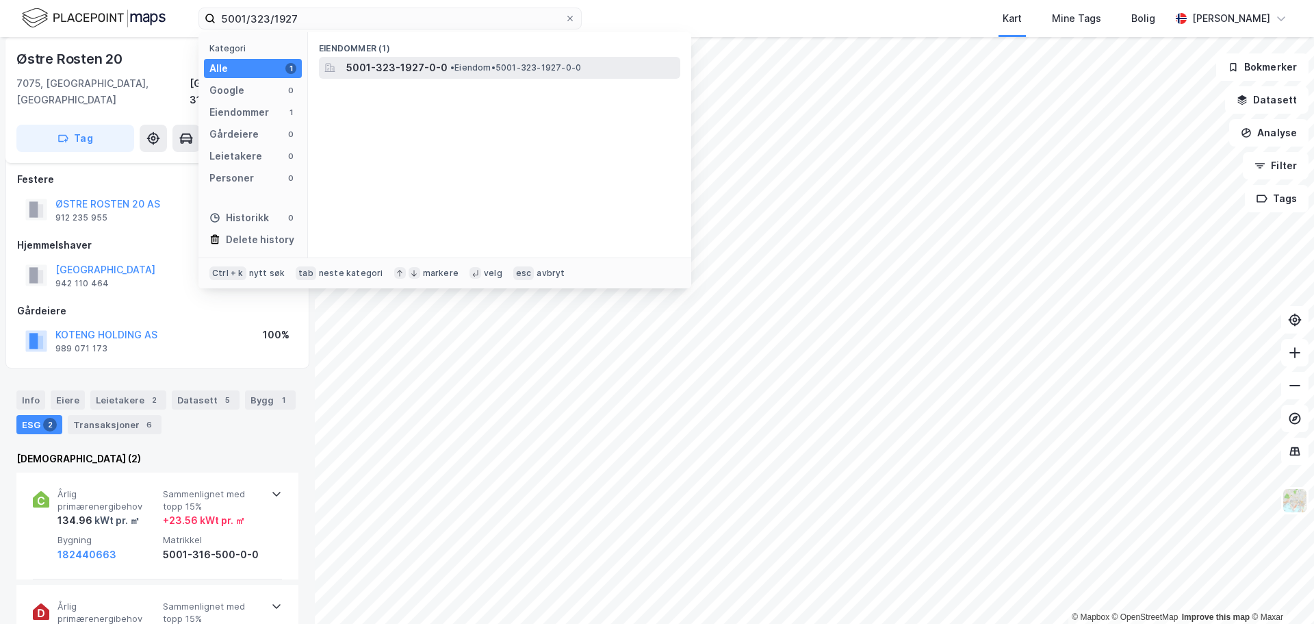
click at [365, 61] on span "5001-323-1927-0-0" at bounding box center [396, 68] width 101 height 16
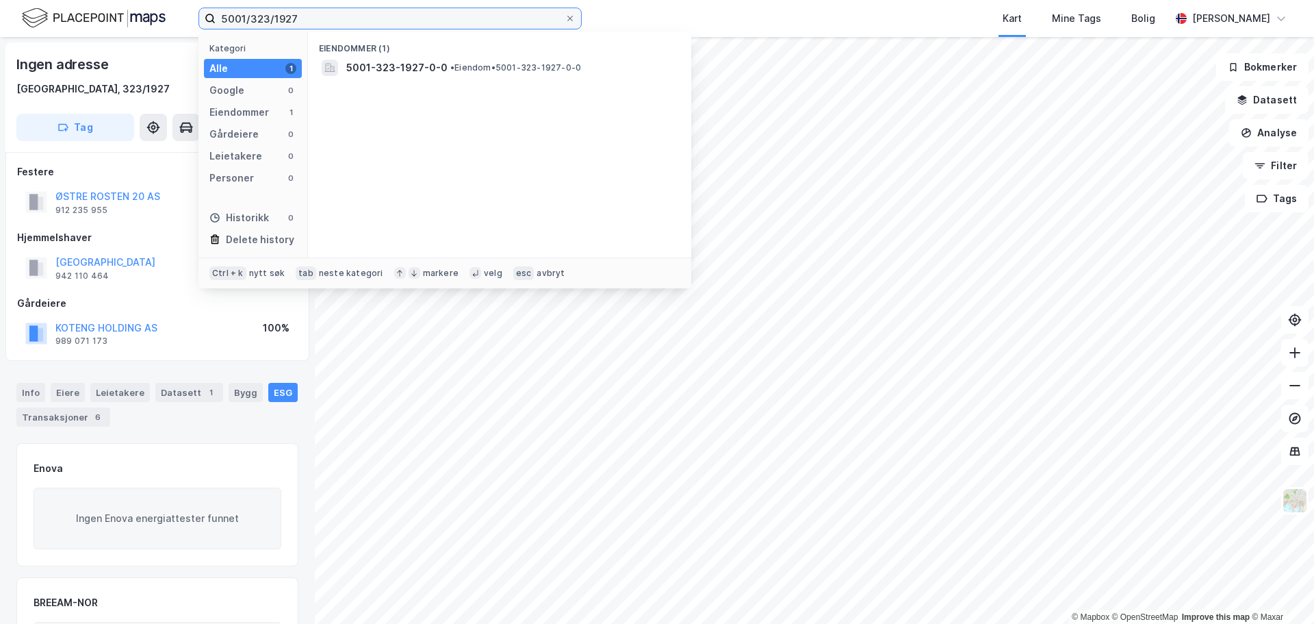
drag, startPoint x: 258, startPoint y: 20, endPoint x: 327, endPoint y: 23, distance: 69.2
click at [327, 23] on input "5001/323/1927" at bounding box center [390, 18] width 349 height 21
type input "5001/316/500"
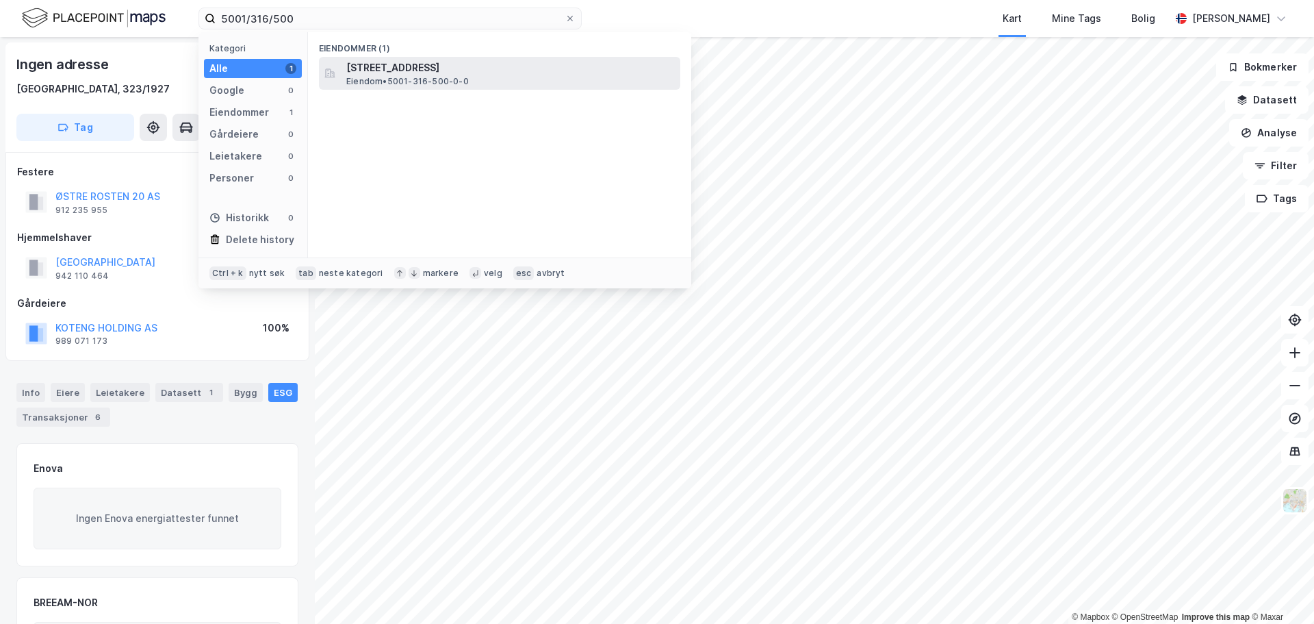
click at [416, 73] on span "[STREET_ADDRESS]" at bounding box center [510, 68] width 329 height 16
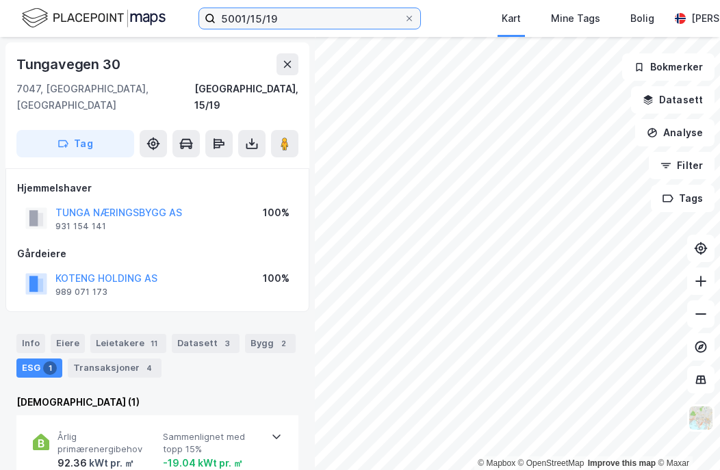
click at [266, 18] on input "5001/15/19" at bounding box center [310, 18] width 188 height 21
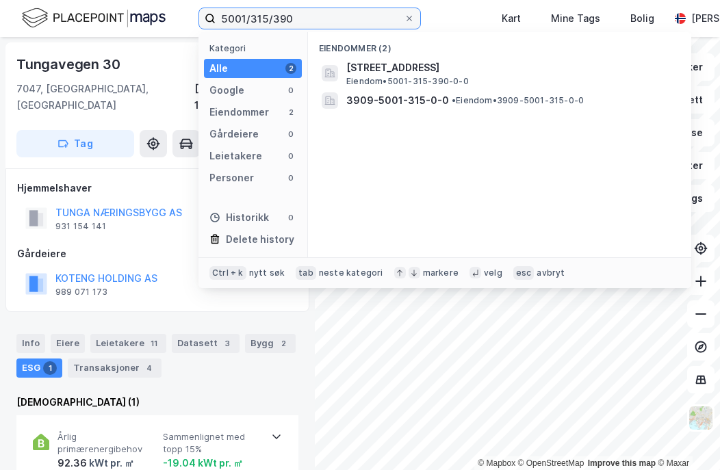
drag, startPoint x: 262, startPoint y: 22, endPoint x: 408, endPoint y: 31, distance: 146.1
click at [408, 31] on div "5001/315/390 Kategori Alle 2 Google 0 Eiendommer 2 Gårdeiere 0 Leietakere 0 Per…" at bounding box center [360, 18] width 720 height 37
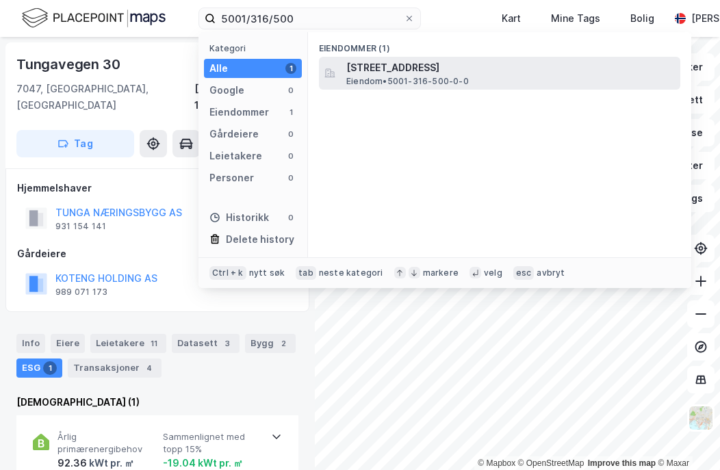
click at [444, 68] on span "[STREET_ADDRESS]" at bounding box center [510, 68] width 329 height 16
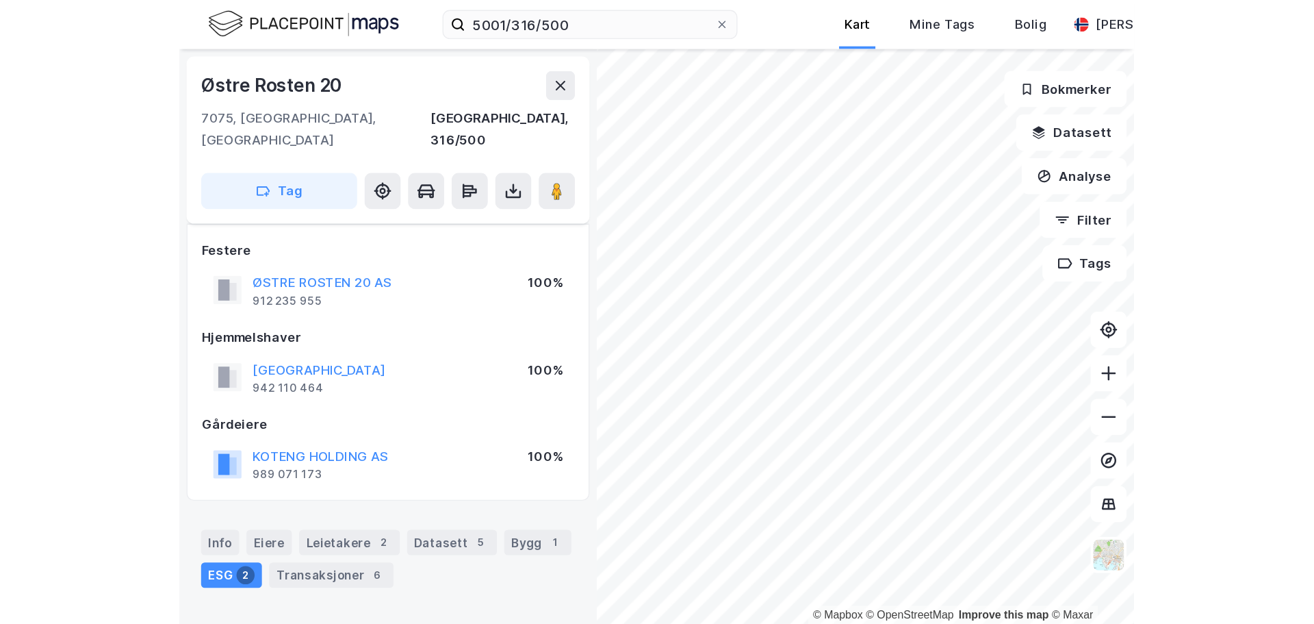
scroll to position [77, 0]
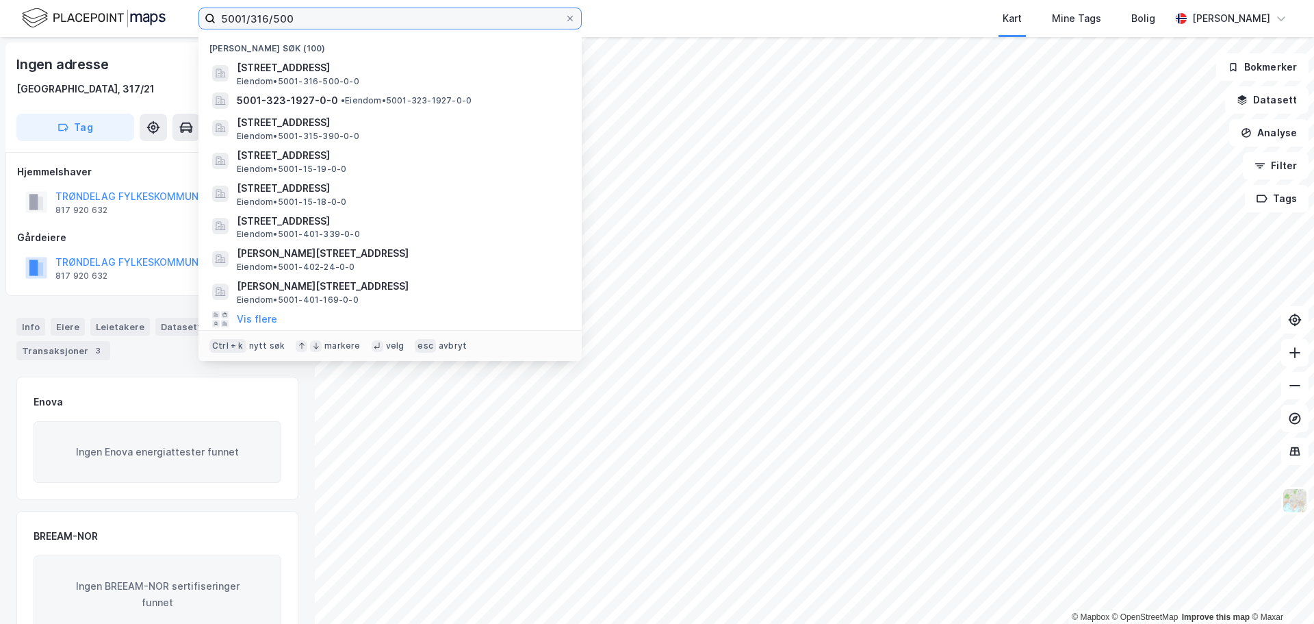
drag, startPoint x: 249, startPoint y: 18, endPoint x: 410, endPoint y: 29, distance: 161.3
click at [410, 29] on div "5001/316/500 Nylige søk (100) Østre Rosten 20, 7075, TILLER, TRONDHEIM Eiendom …" at bounding box center [657, 18] width 1314 height 37
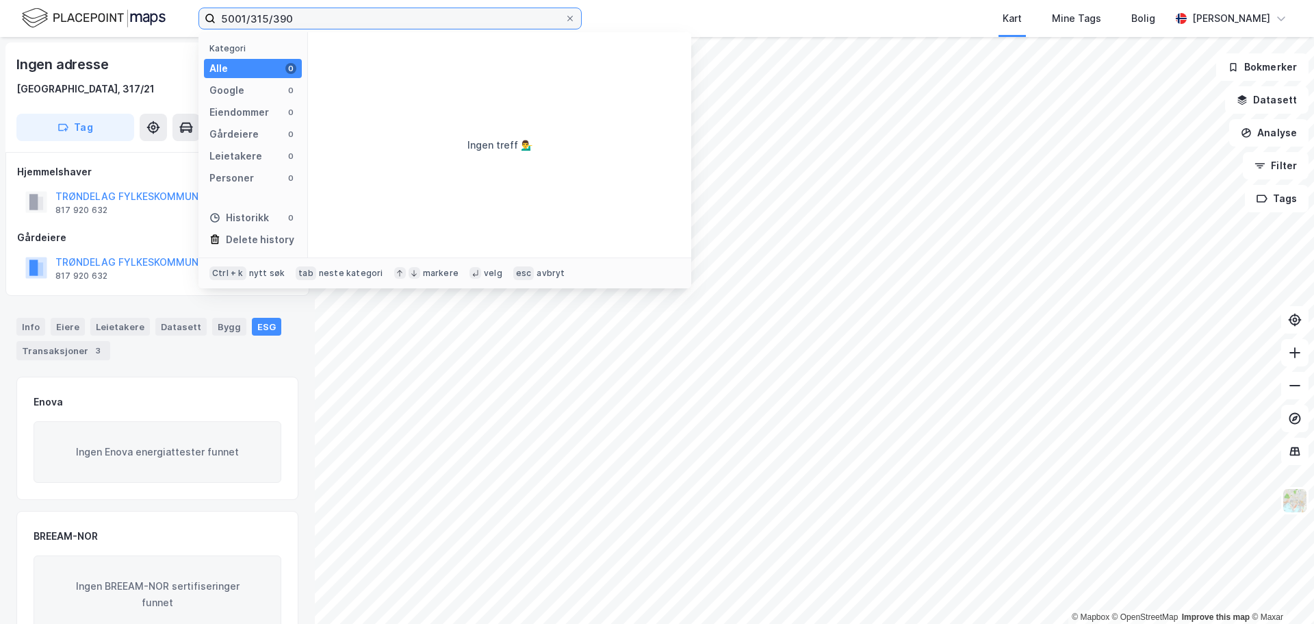
type input "5001/315/390"
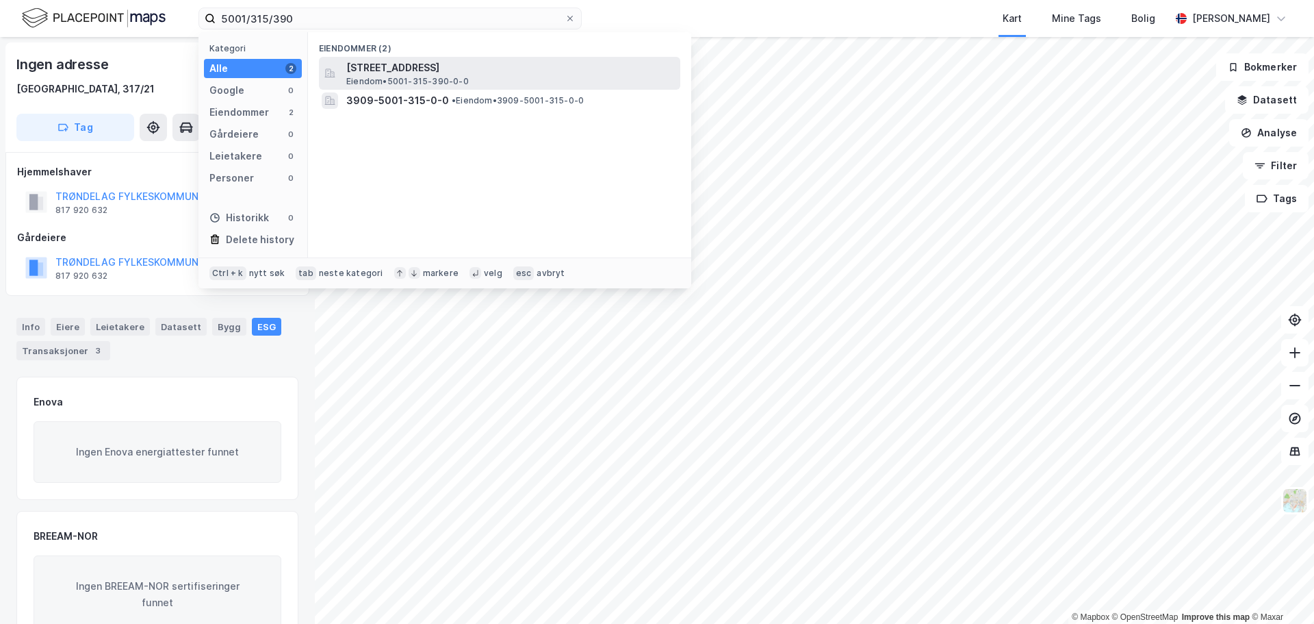
click at [411, 69] on span "[STREET_ADDRESS]" at bounding box center [510, 68] width 329 height 16
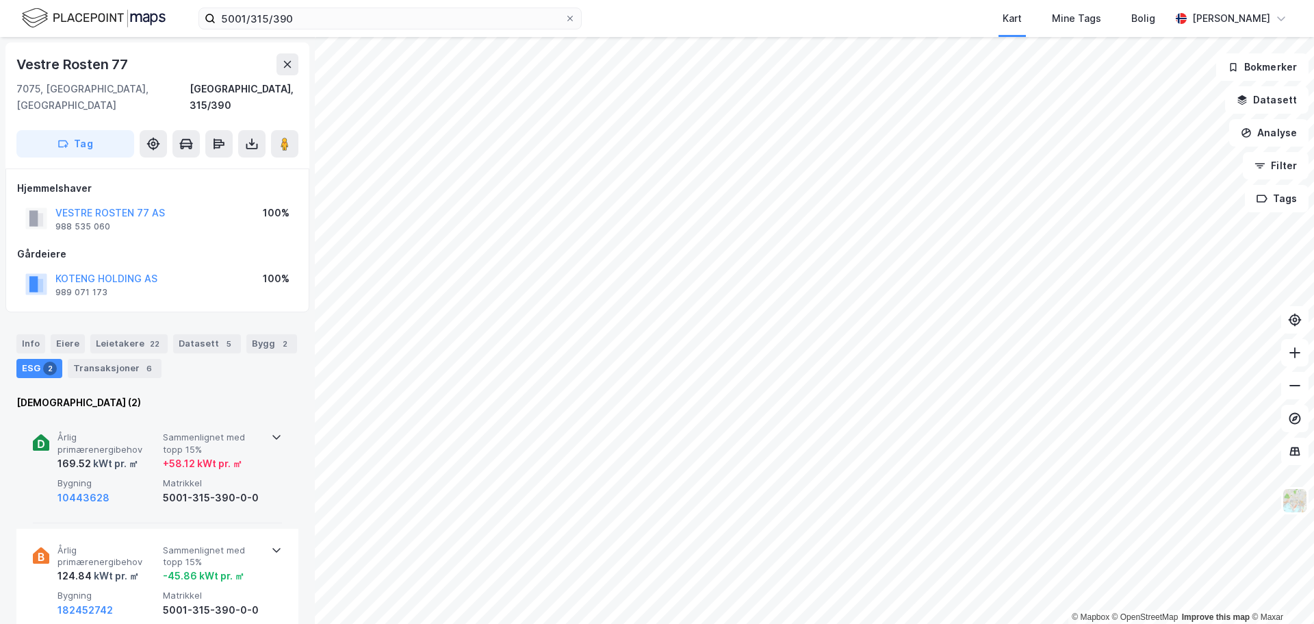
scroll to position [68, 0]
